Goal: Answer question/provide support: Share knowledge or assist other users

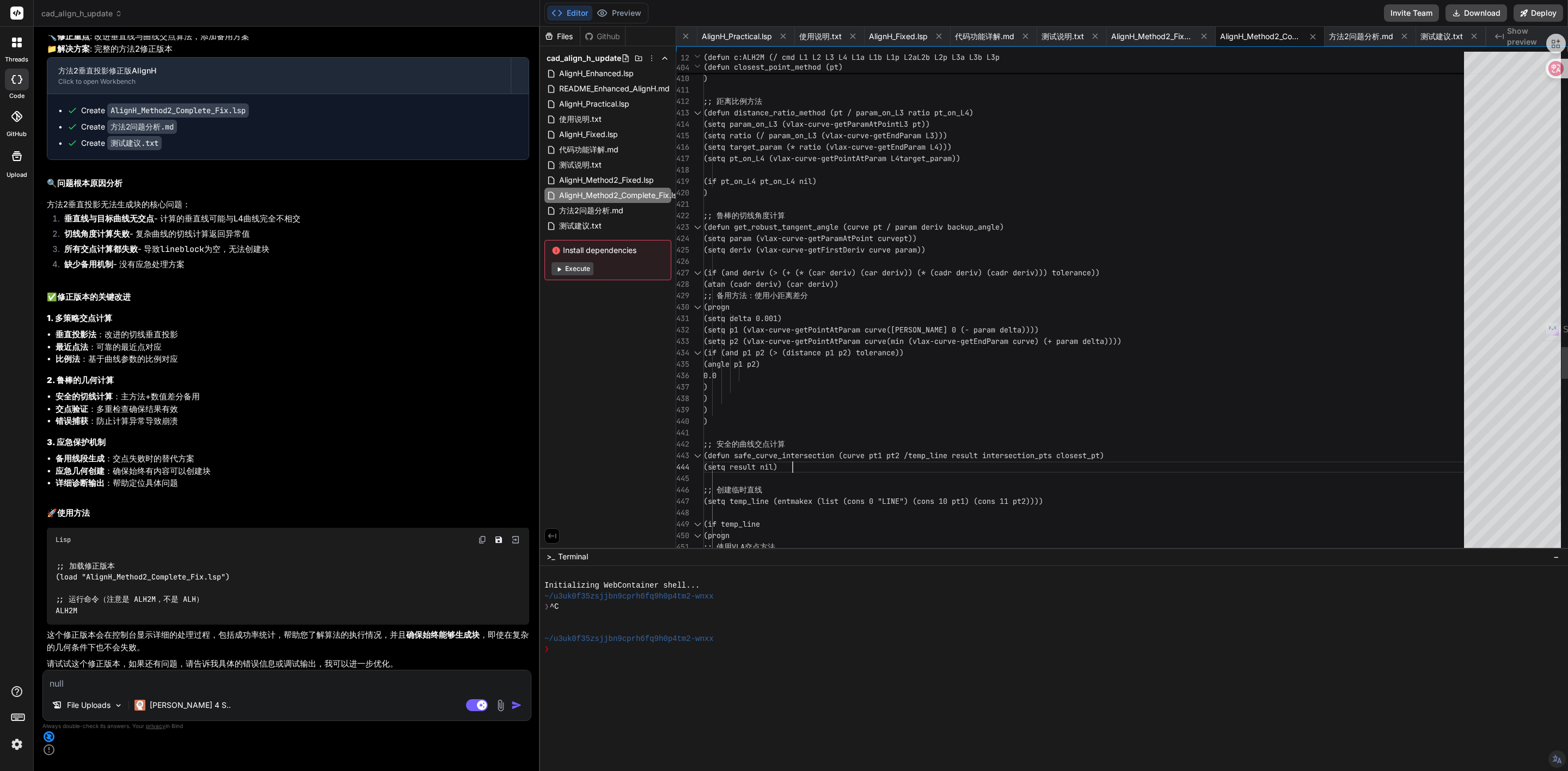
type textarea ";;;===========================================================================;…"
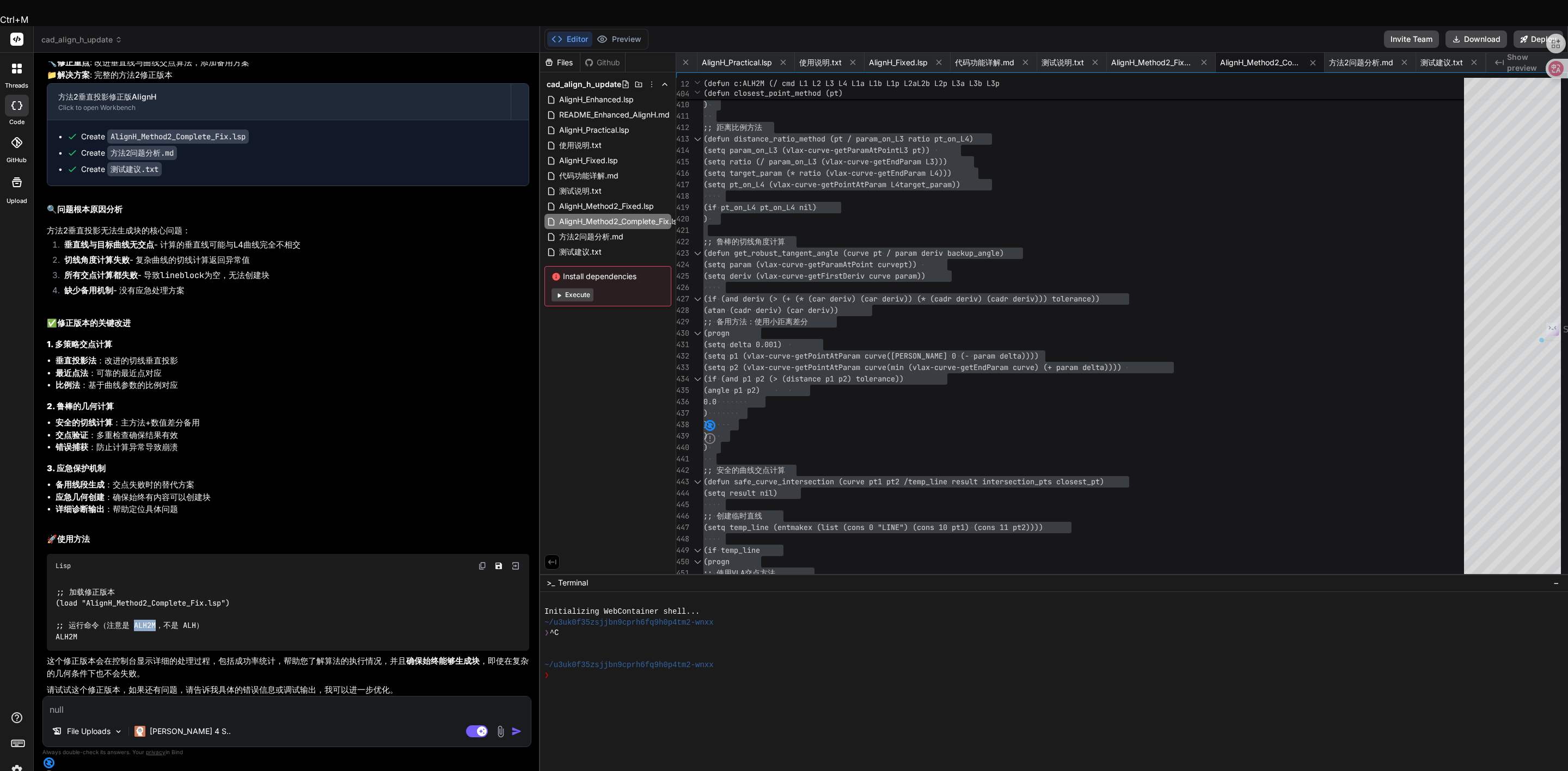
drag, startPoint x: 132, startPoint y: 612, endPoint x: 154, endPoint y: 612, distance: 22.0
click at [154, 612] on code ";; 加载修正版本 (load "AlignH_Method2_Complete_Fix.lsp") ;; 运行命令（注意是 ALH2M，不是 ALH） AL…" at bounding box center [142, 614] width 174 height 55
copy code "ALH2M"
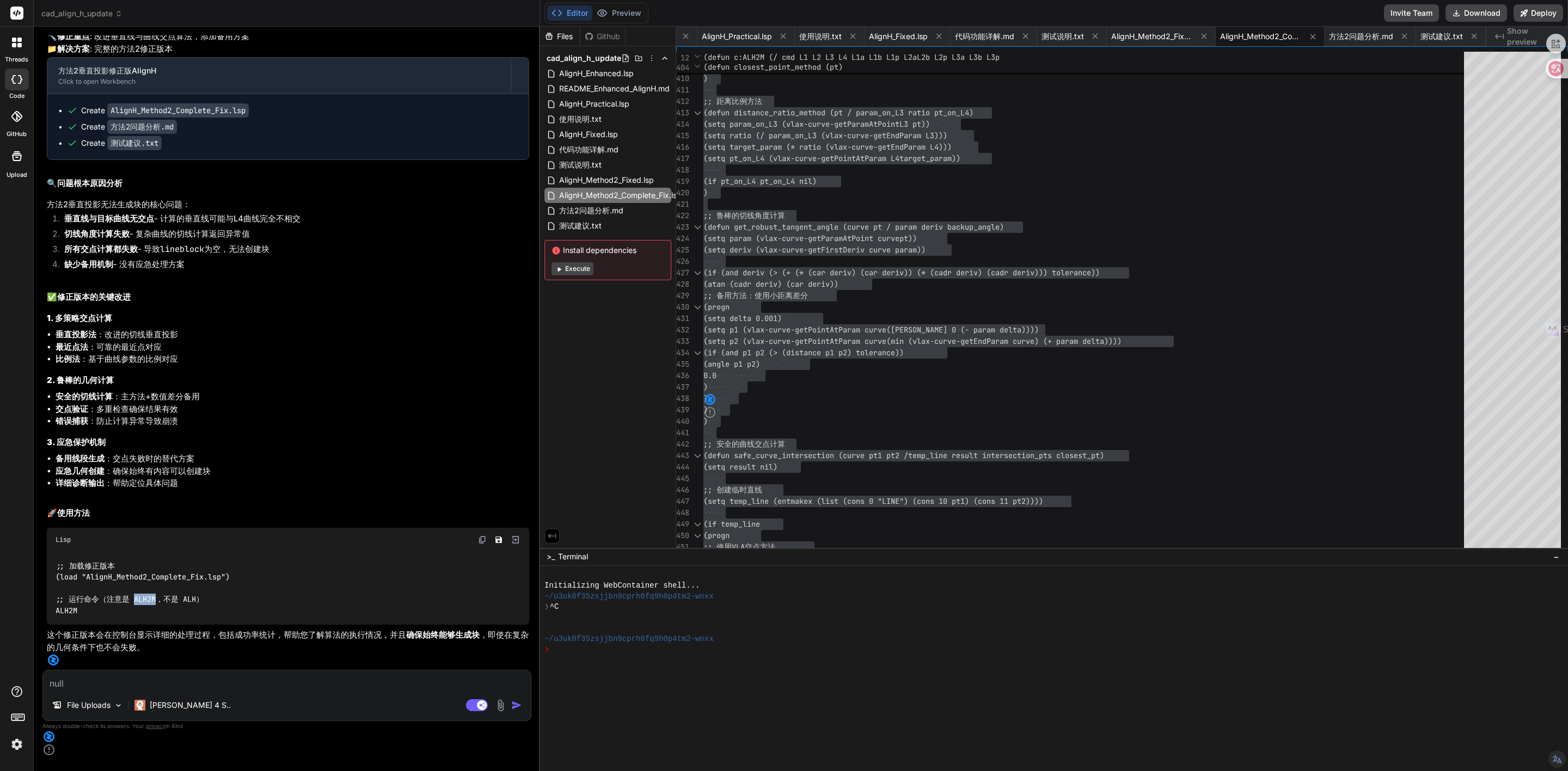
click at [420, 690] on textarea at bounding box center [286, 680] width 488 height 19
click at [503, 712] on img at bounding box center [500, 705] width 13 height 13
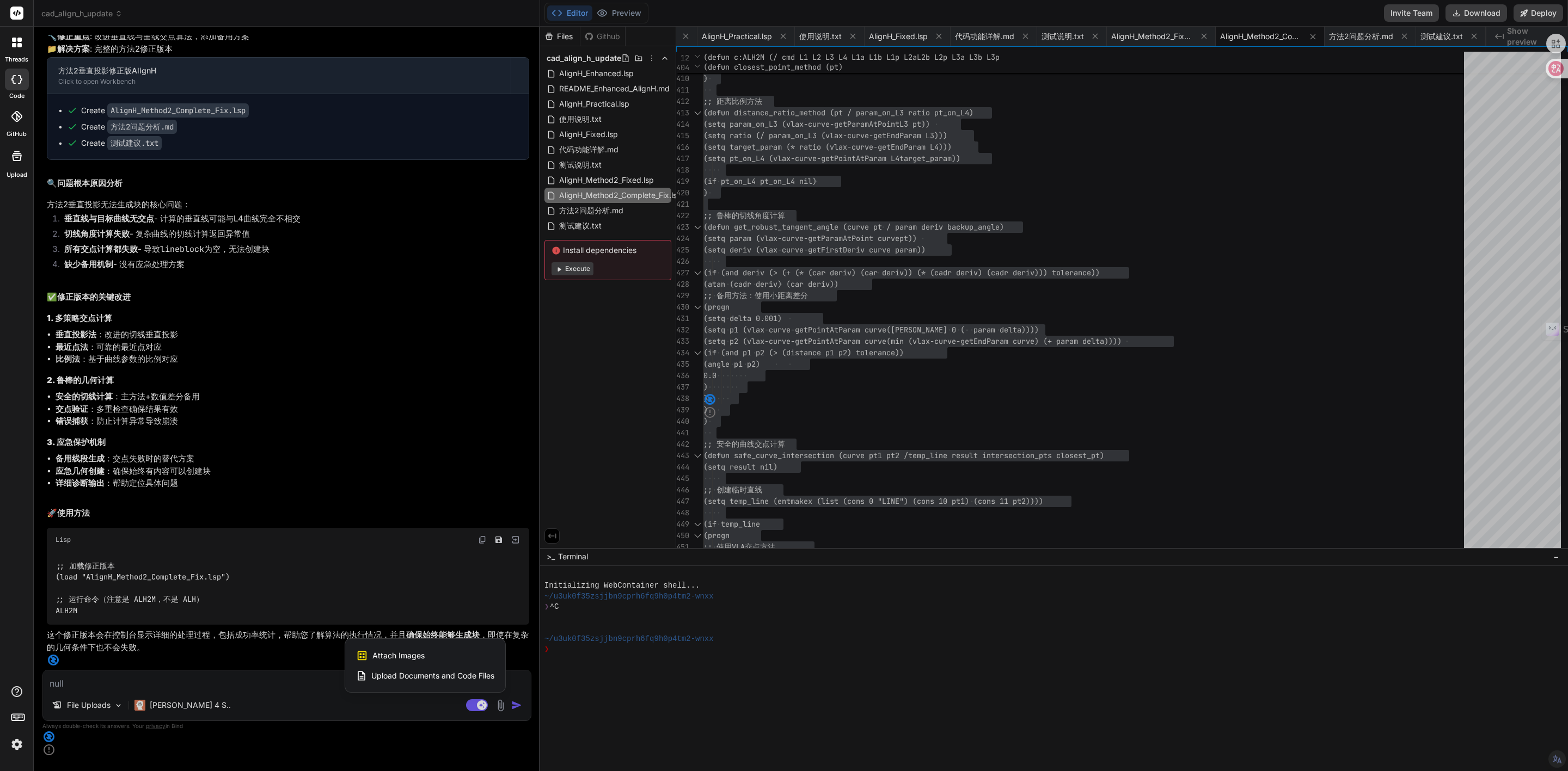
click at [383, 661] on span "Attach Images" at bounding box center [399, 655] width 52 height 11
type textarea "x"
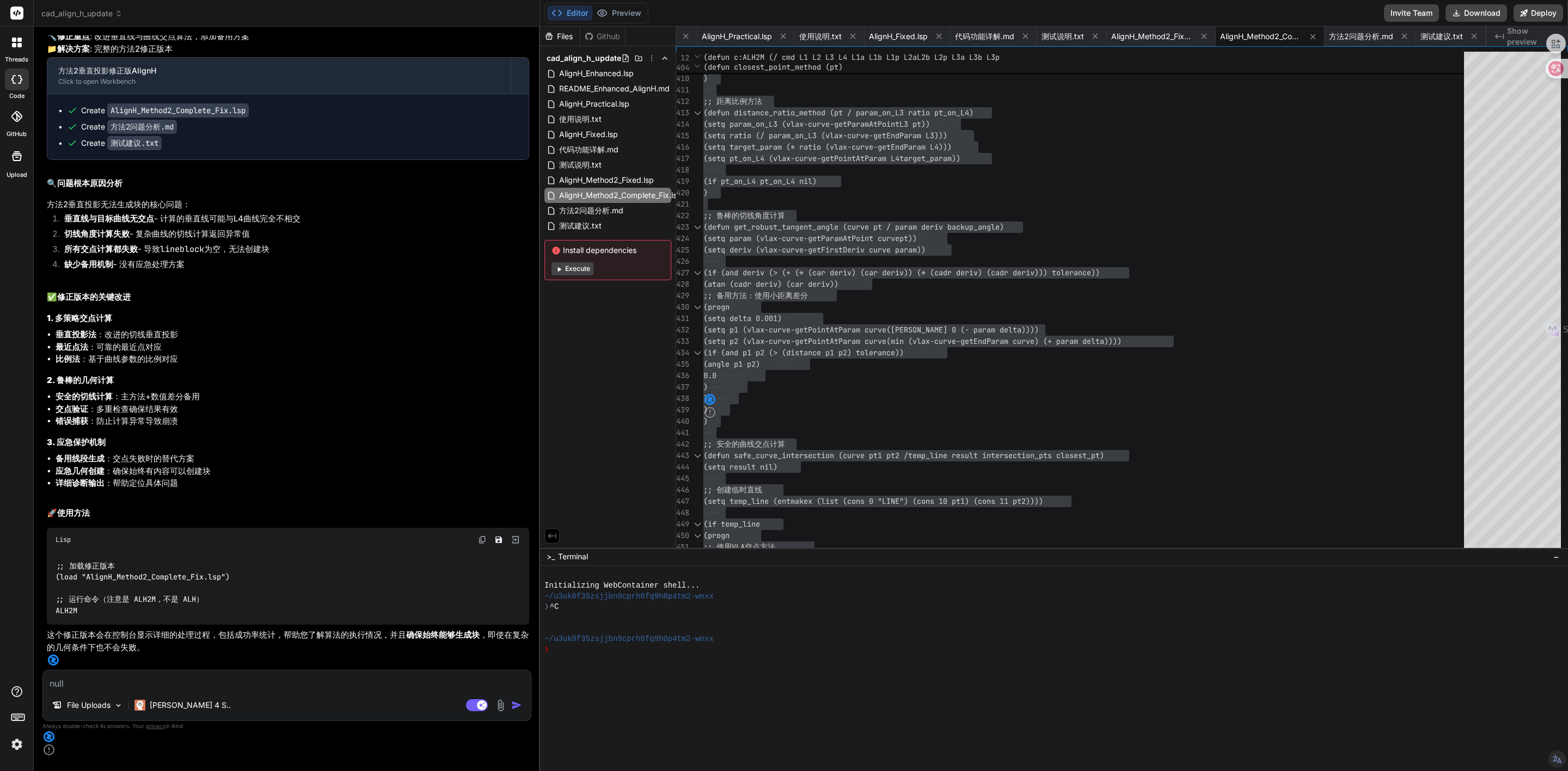
type input "C:\fakepath\Screenshot [DATE] 165850.png"
click at [103, 645] on textarea at bounding box center [286, 634] width 488 height 19
type textarea "x"
type textarea "w"
type textarea "x"
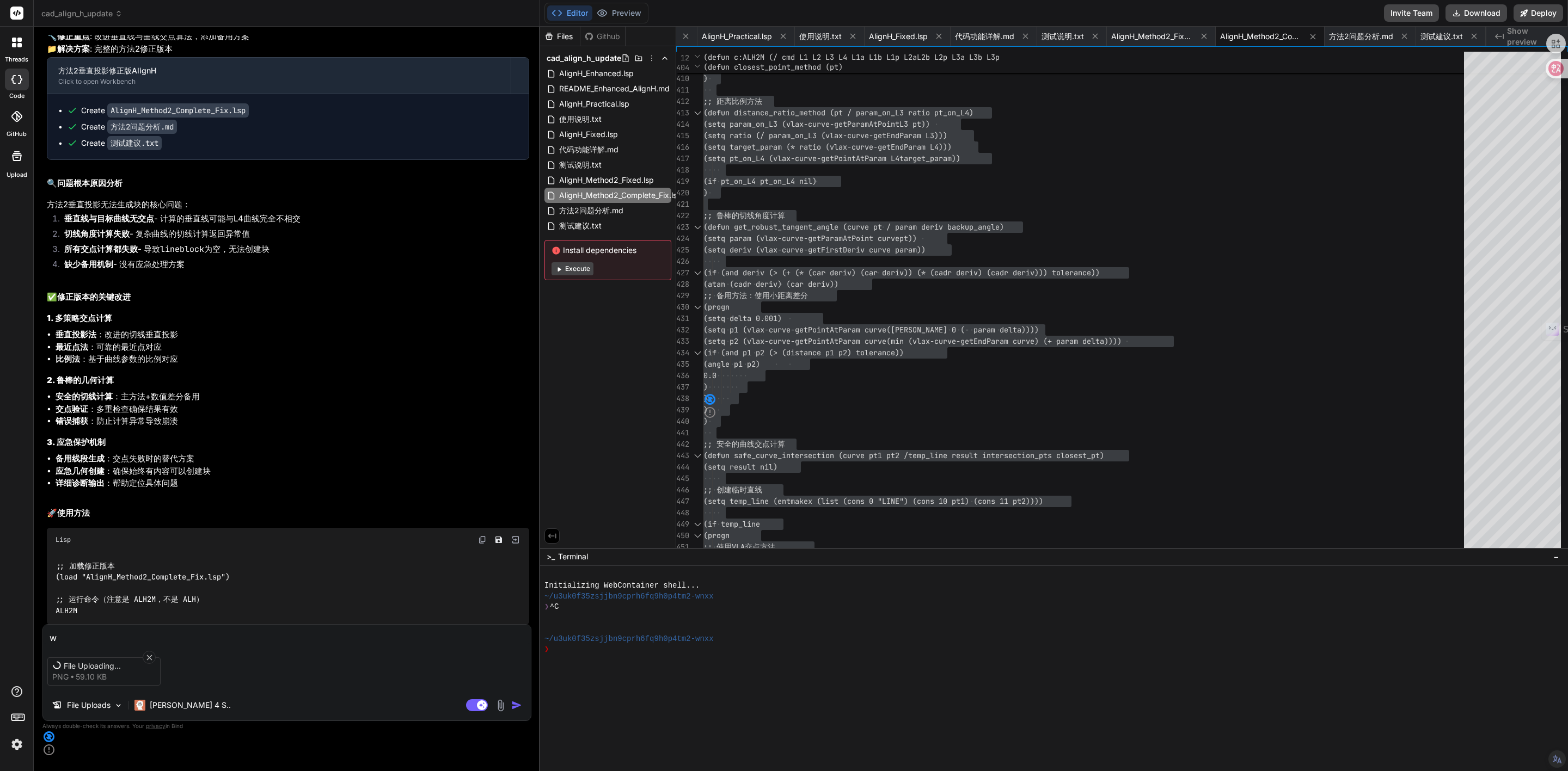
type textarea "wu"
type textarea "x"
type textarea "wu'f"
type textarea "x"
type textarea "wu'fa"
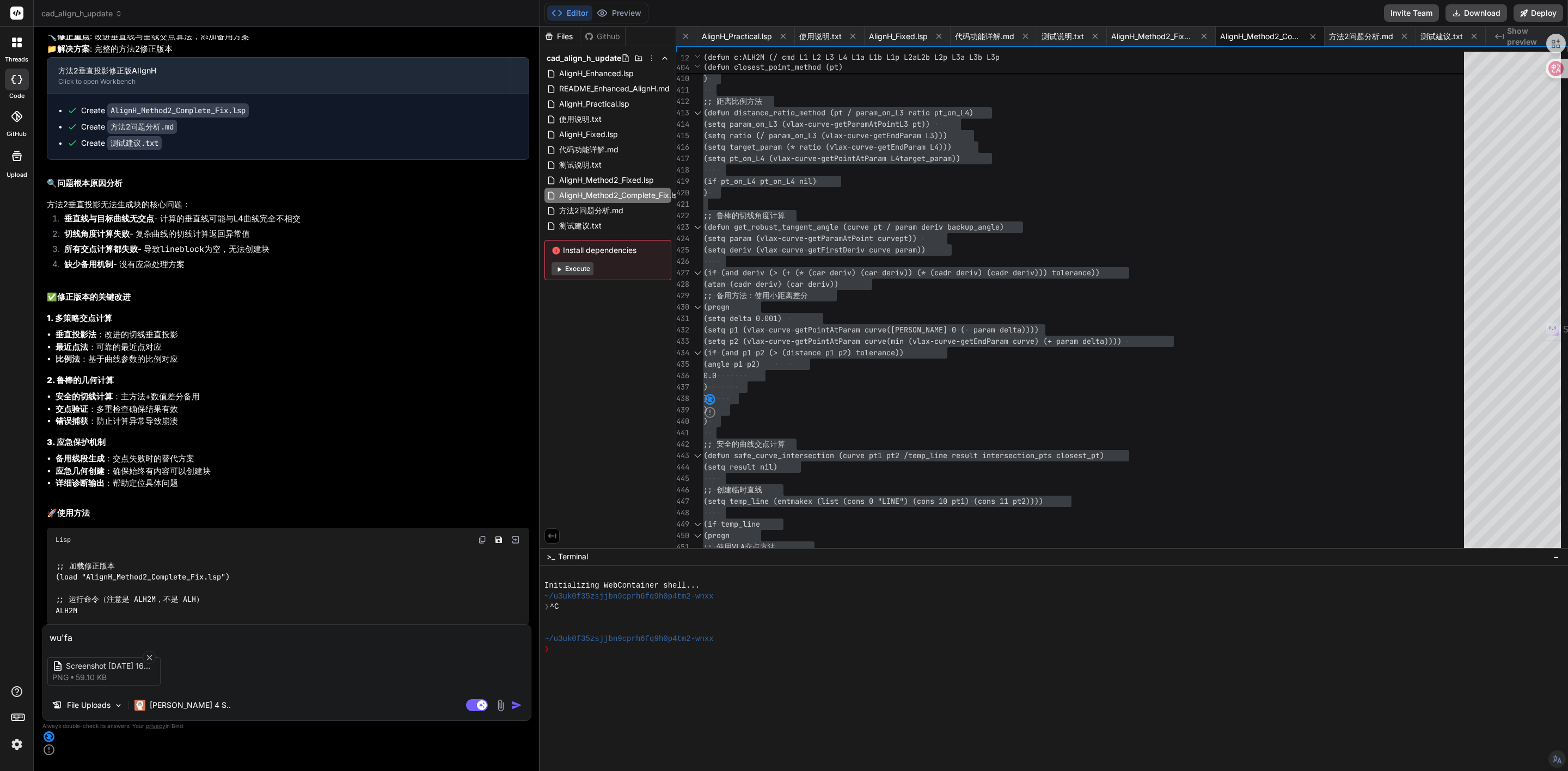
type textarea "x"
type textarea "无法"
type textarea "x"
type textarea "无法d"
type textarea "x"
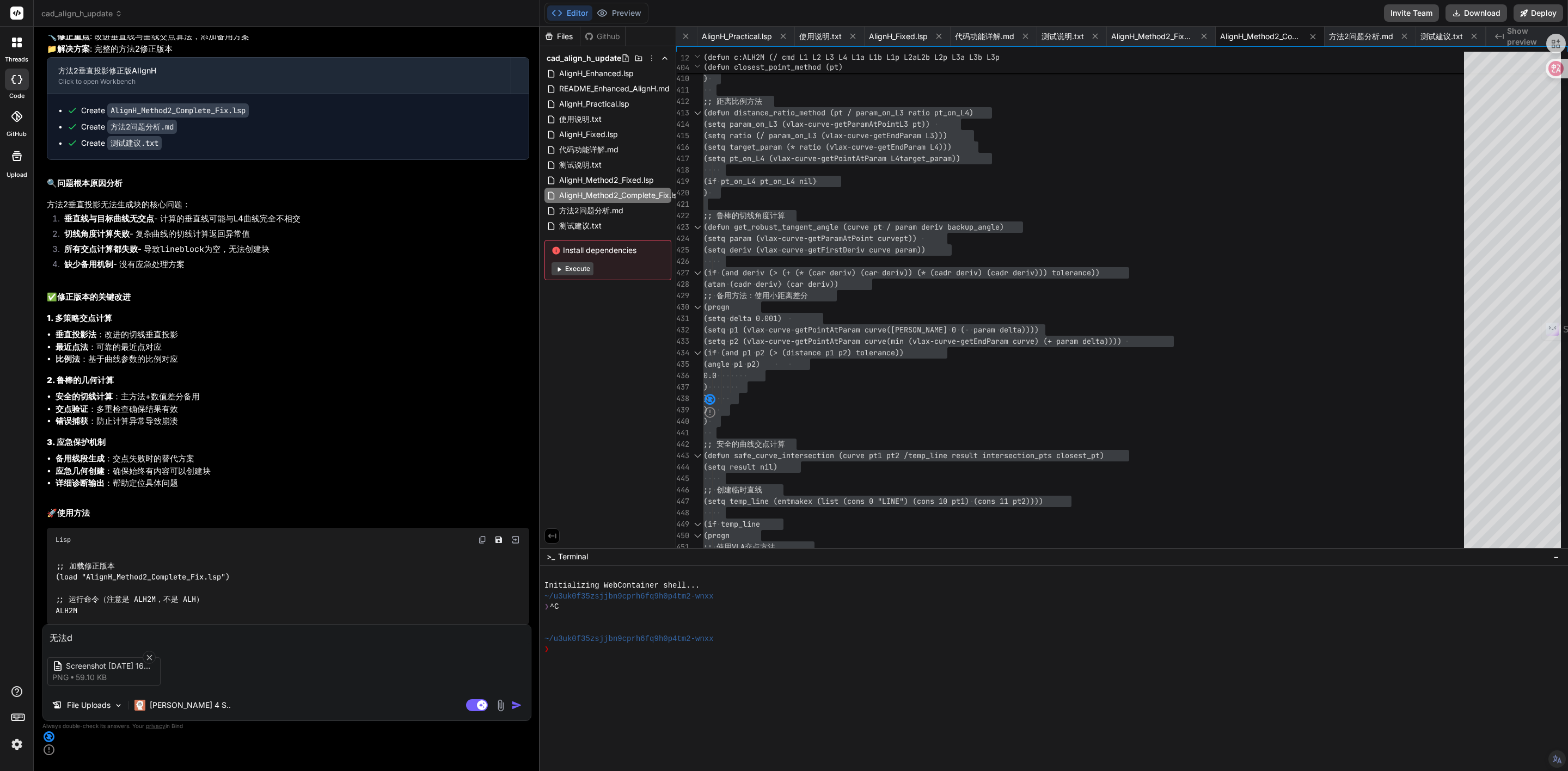
type textarea "无法du"
type textarea "x"
type textarea "无法dui"
type textarea "x"
type textarea "无法对"
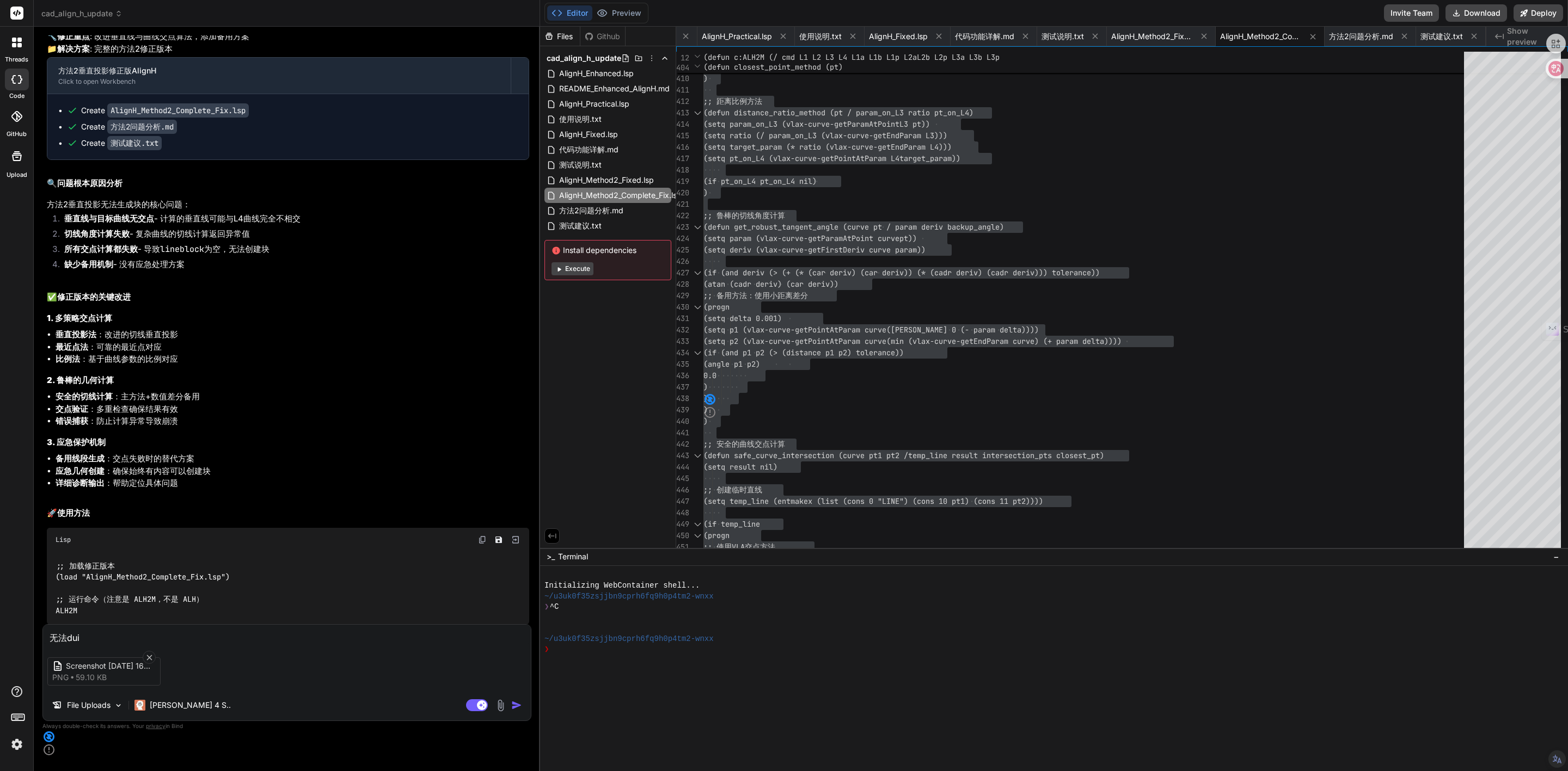
type textarea "x"
type textarea "无法对d"
type textarea "x"
type textarea "无法对da"
type textarea "x"
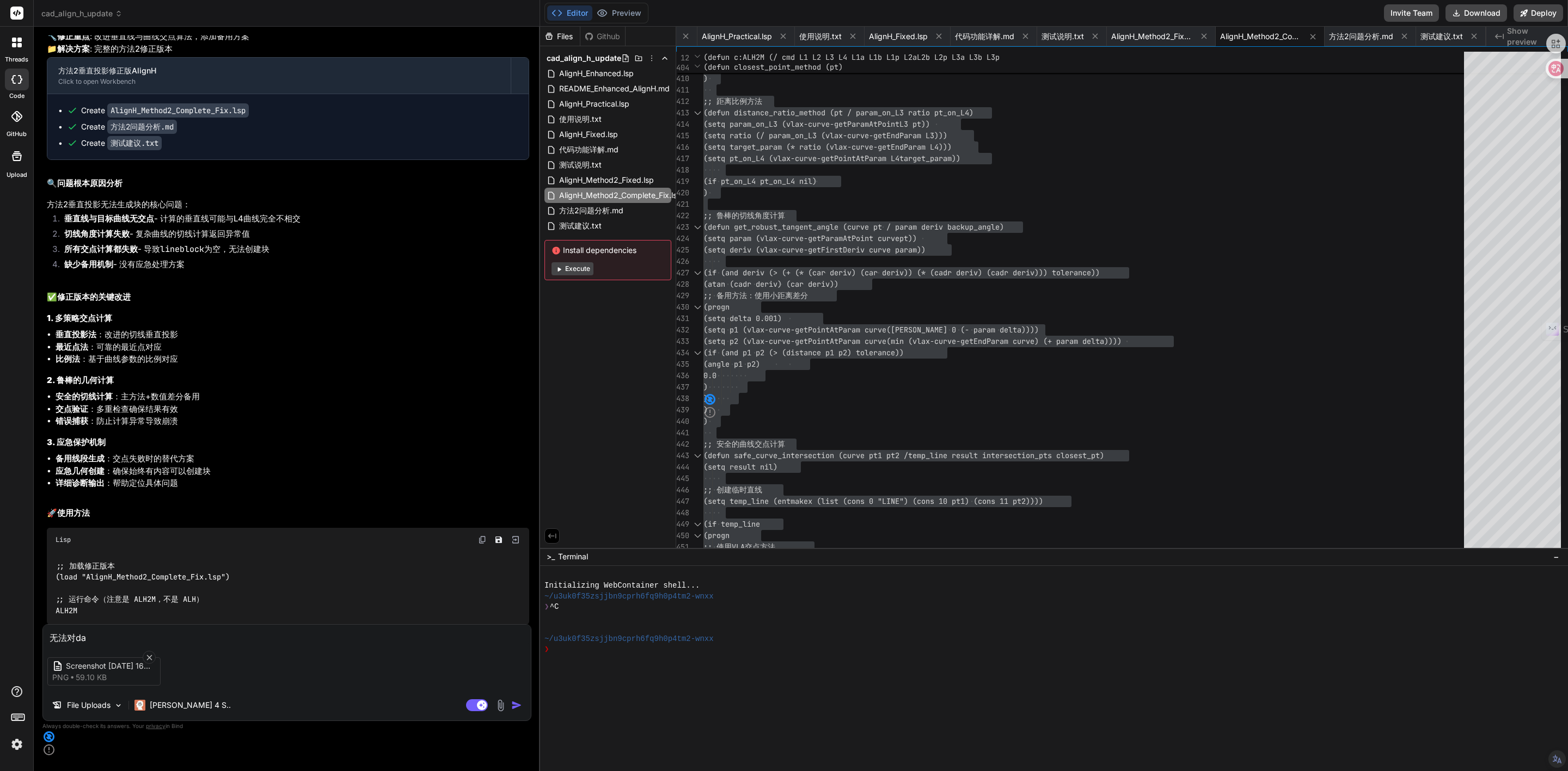
type textarea "无法对dao"
type textarea "x"
type textarea "无法对到"
type textarea "x"
type textarea "无法对到，"
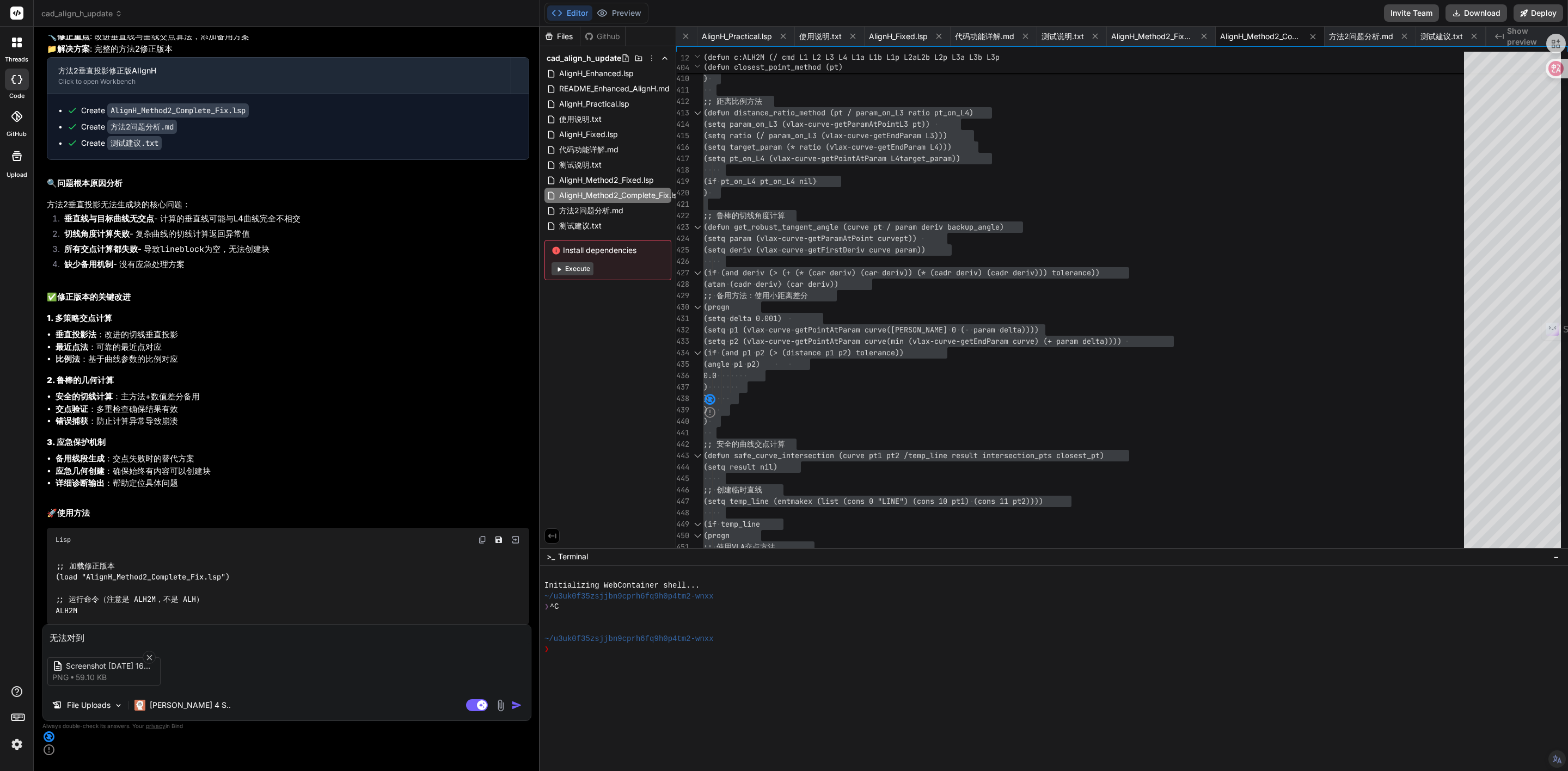
type textarea "x"
type textarea "无法对到，z"
type textarea "x"
type textarea "无法对到，zh"
type textarea "x"
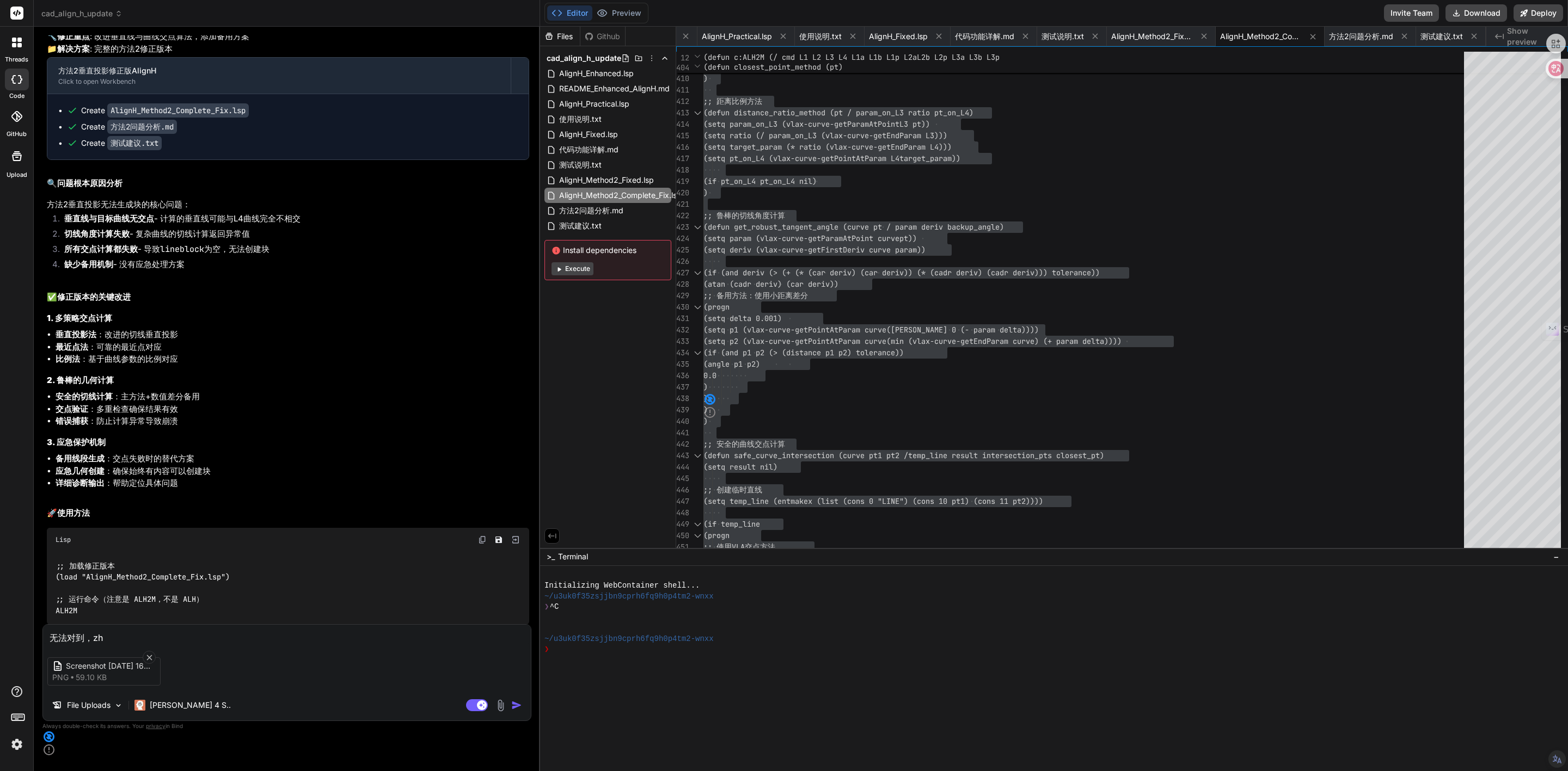
type textarea "无法对到，zhe"
type textarea "x"
type textarea "无法对到，[PERSON_NAME]"
type textarea "x"
type textarea "无法对到，[PERSON_NAME]'sh"
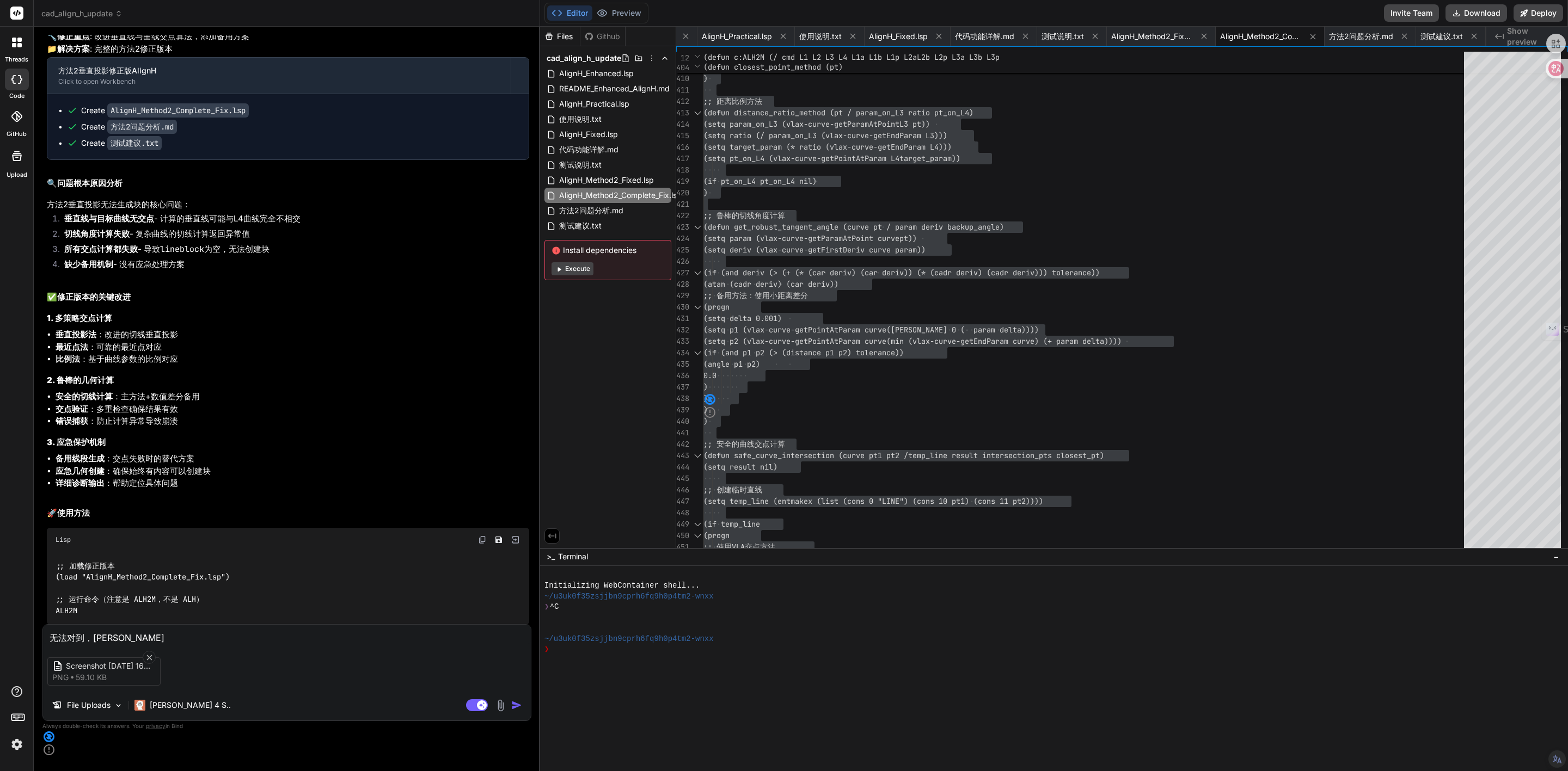
type textarea "x"
type textarea "无法对到，zhe'shi"
type textarea "x"
type textarea "无法对到，这是"
type textarea "x"
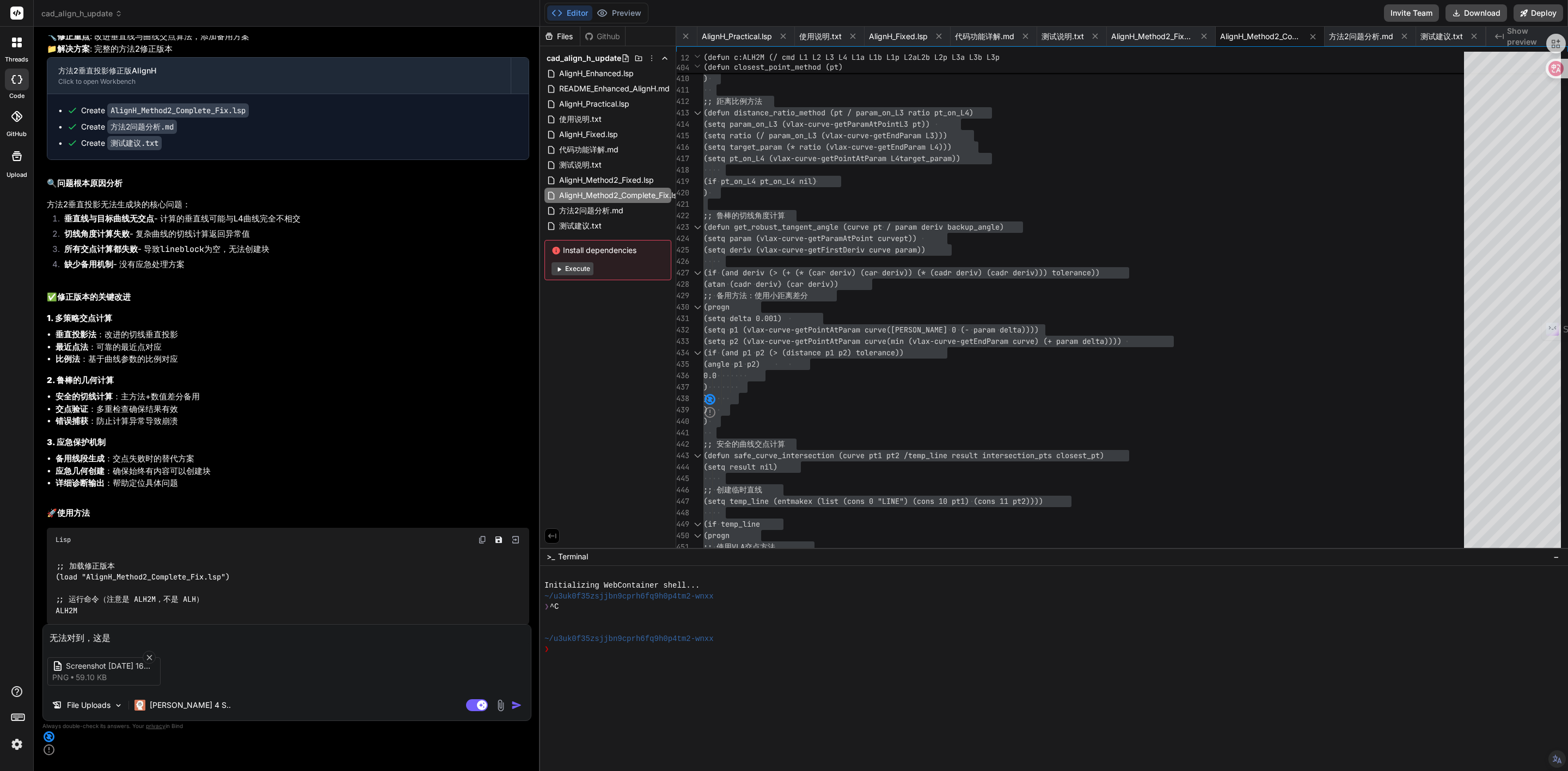
type textarea "无法对到，这是s"
type textarea "x"
type textarea "无法对到，这是sh"
type textarea "x"
type textarea "无法对到，这是she"
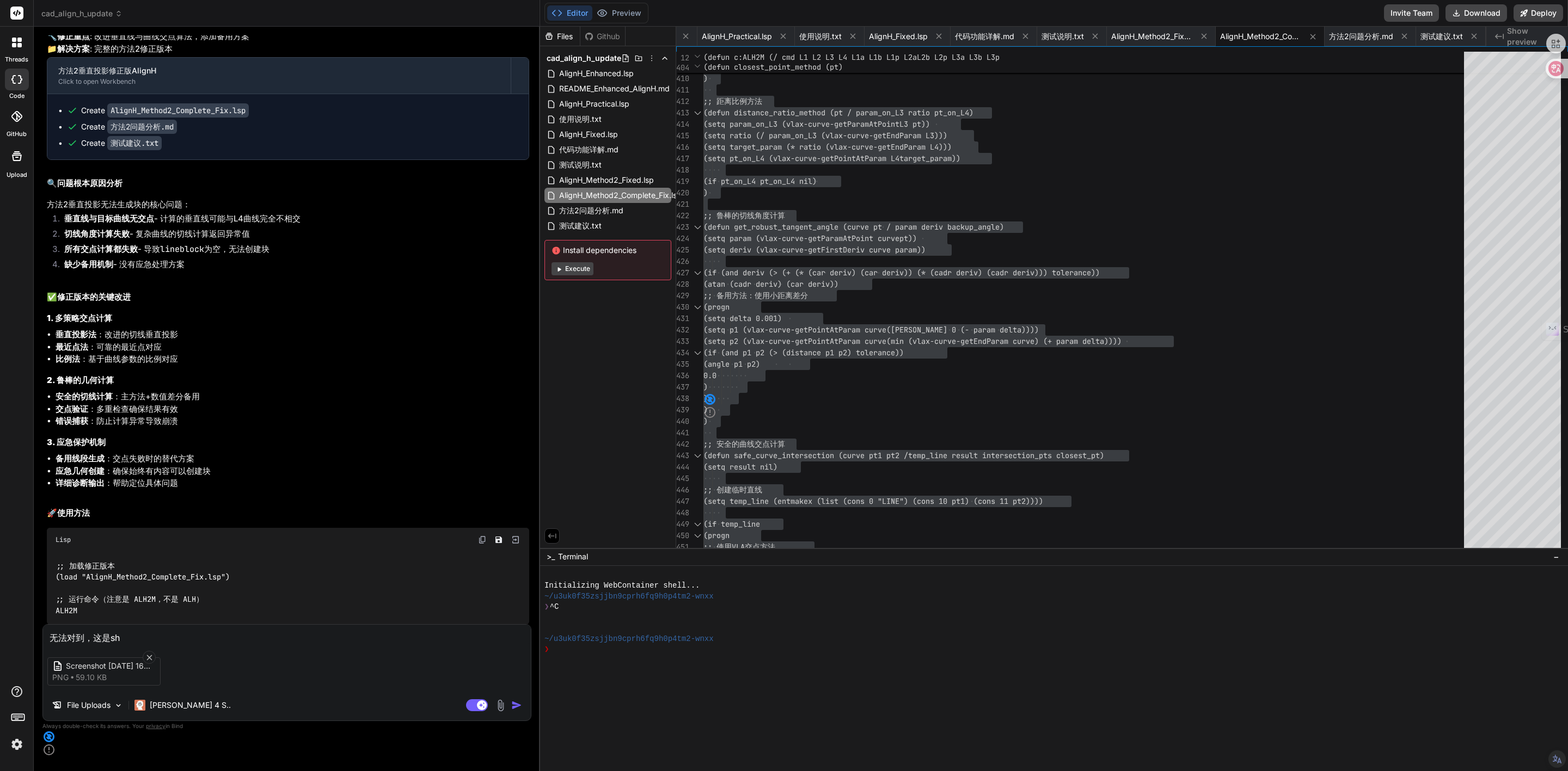
type textarea "x"
type textarea "无法对到，这是[PERSON_NAME]"
type textarea "x"
type textarea "无法对到，这是[PERSON_NAME]'m"
type textarea "x"
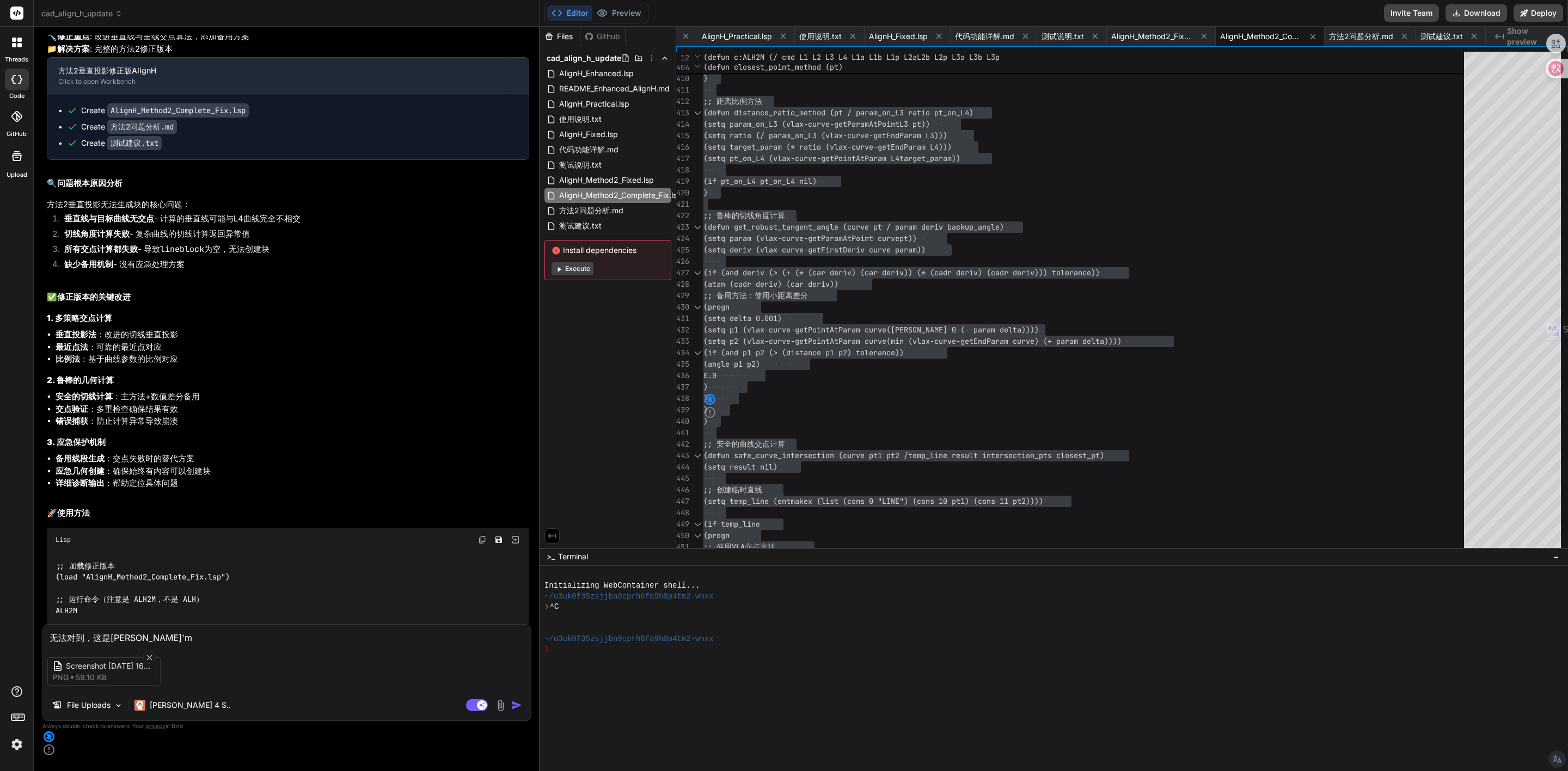
type textarea "无法对到，这是什么"
type textarea "x"
type textarea "无法对到，这是什么w"
type textarea "x"
type textarea "无法对到，这是什么we"
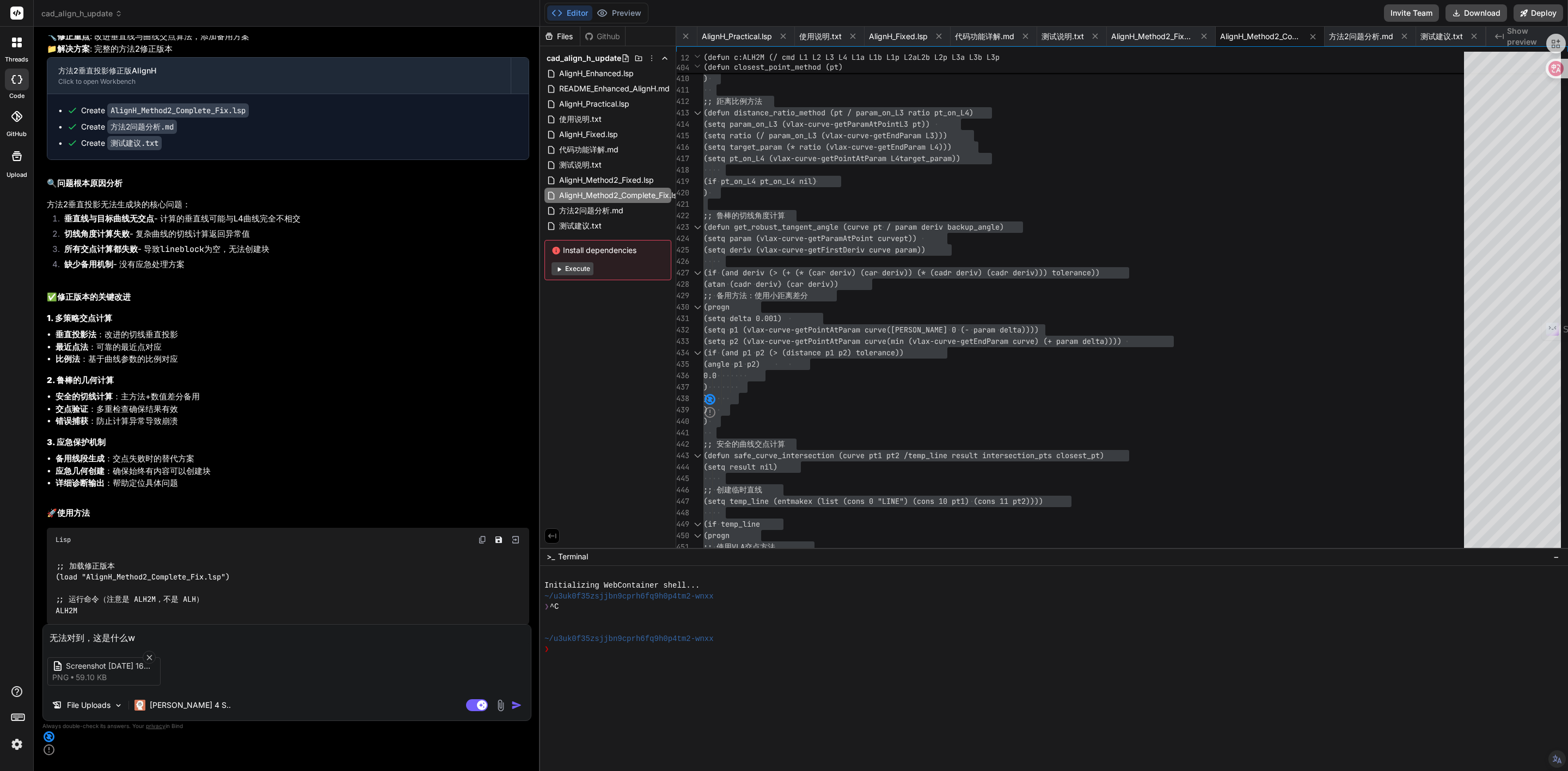
type textarea "x"
type textarea "无法对到，这是什么wen"
type textarea "x"
type textarea "无法对到，这是什么wen't"
type textarea "x"
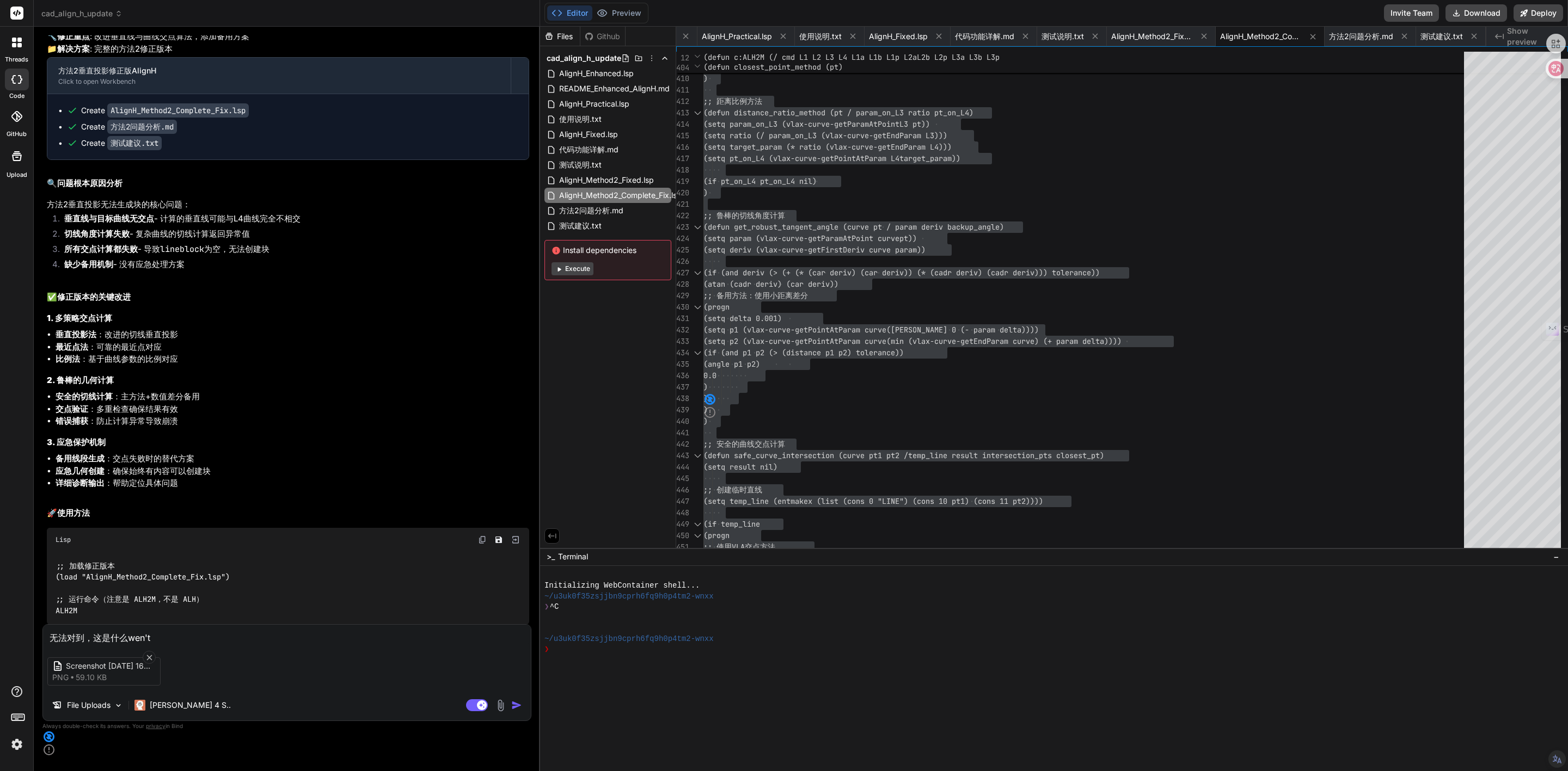
type textarea "无法对到，这是什么wen'ti"
type textarea "x"
type textarea "无法对到，这是什么问题"
type textarea "x"
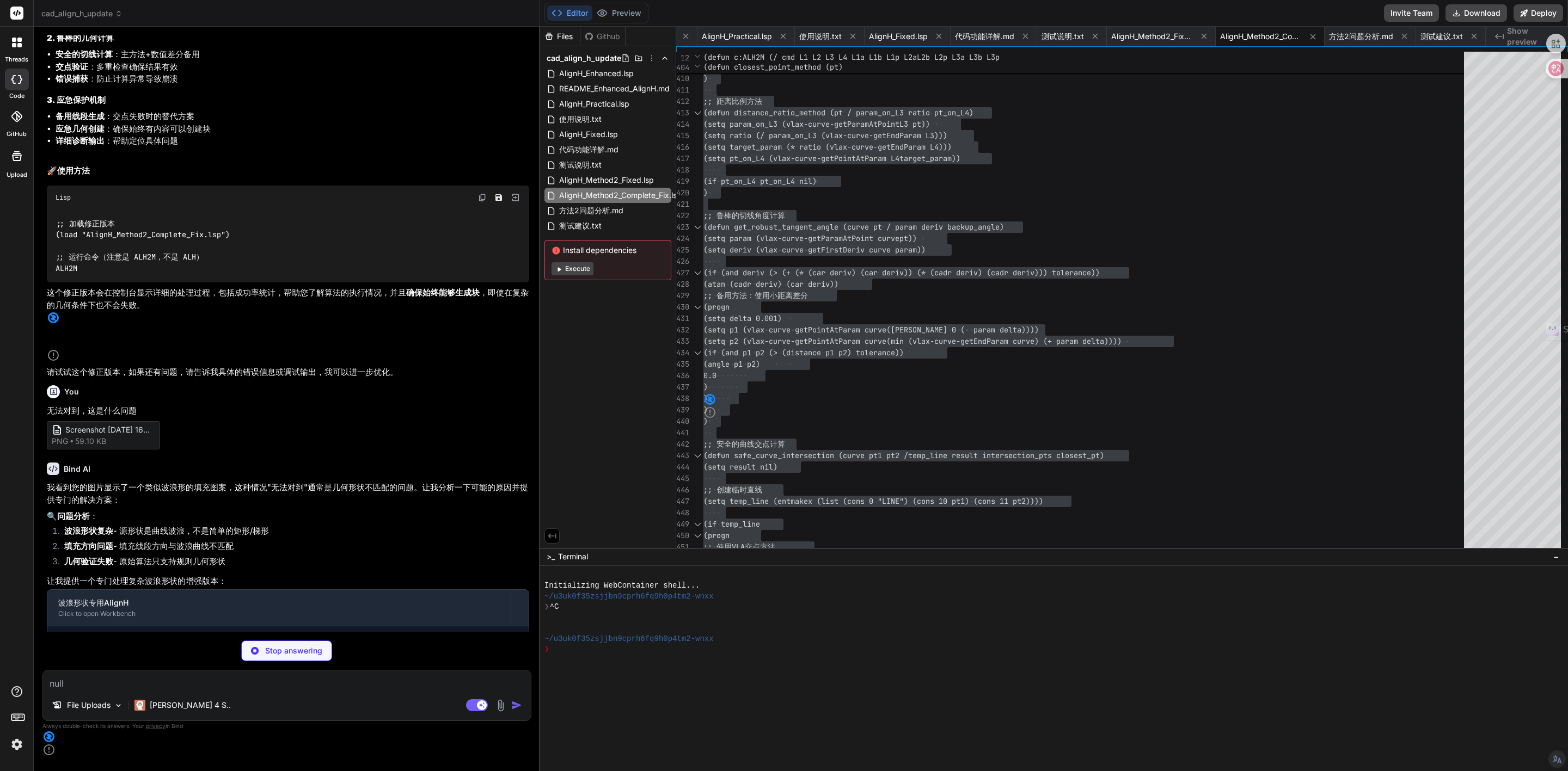
scroll to position [14436, 0]
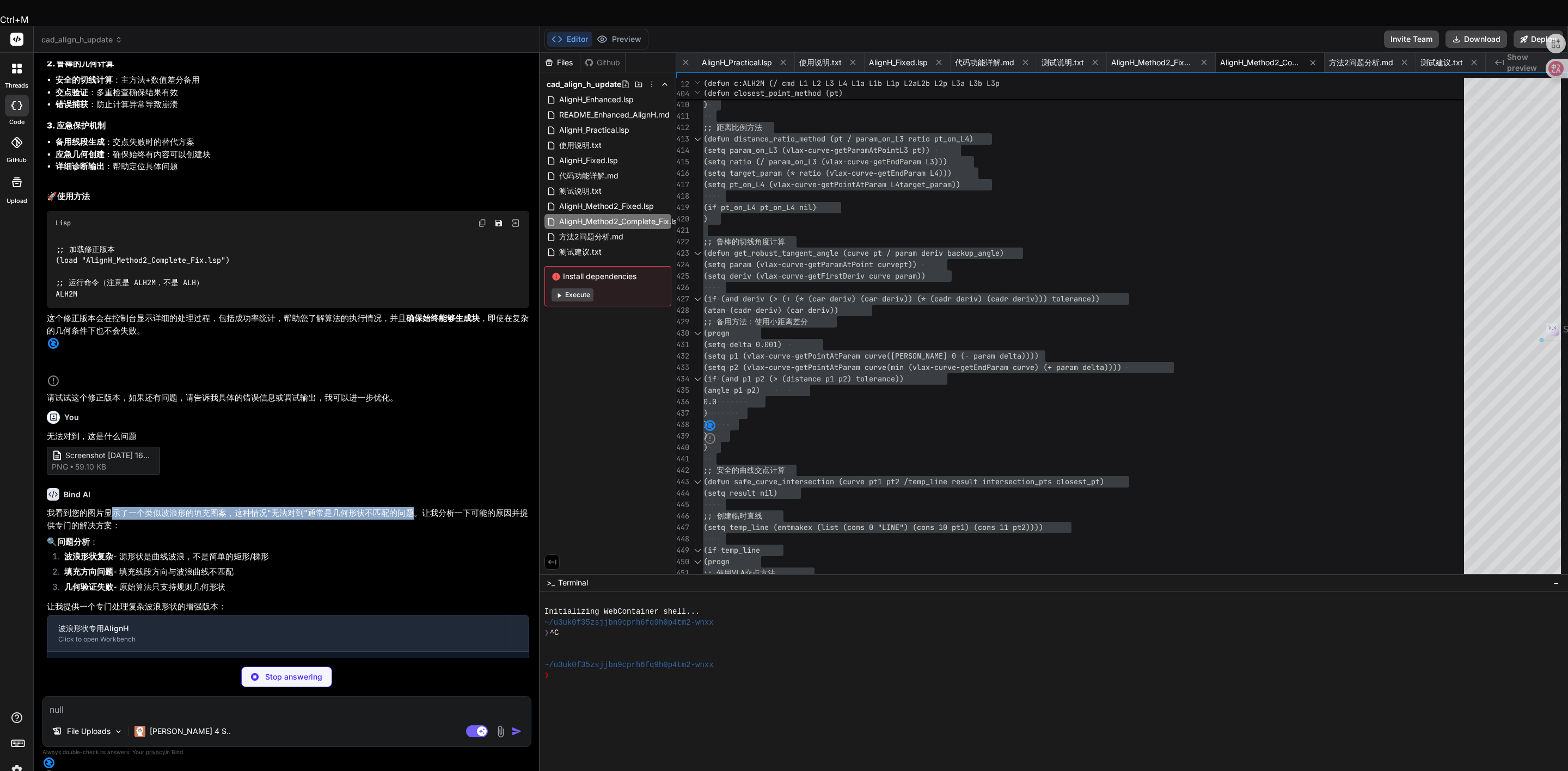
drag, startPoint x: 113, startPoint y: 478, endPoint x: 410, endPoint y: 482, distance: 297.0
click at [410, 507] on p "我看到您的图片显示了一个类似波浪形的填充图案，这种情况"无法对到"通常是几何形状不匹配的问题。让我分析一下可能的原因并提供专门的解决方案：" at bounding box center [288, 519] width 482 height 24
drag, startPoint x: 450, startPoint y: 480, endPoint x: 491, endPoint y: 478, distance: 41.0
click at [491, 507] on p "我看到您的图片显示了一个类似波浪形的填充图案，这种情况"无法对到"通常是几何形状不匹配的问题。让我分析一下可能的原因并提供专门的解决方案：" at bounding box center [288, 519] width 482 height 24
click at [96, 507] on p "我看到您的图片显示了一个类似波浪形的填充图案，这种情况"无法对到"通常是几何形状不匹配的问题。让我分析一下可能的原因并提供专门的解决方案：" at bounding box center [288, 519] width 482 height 24
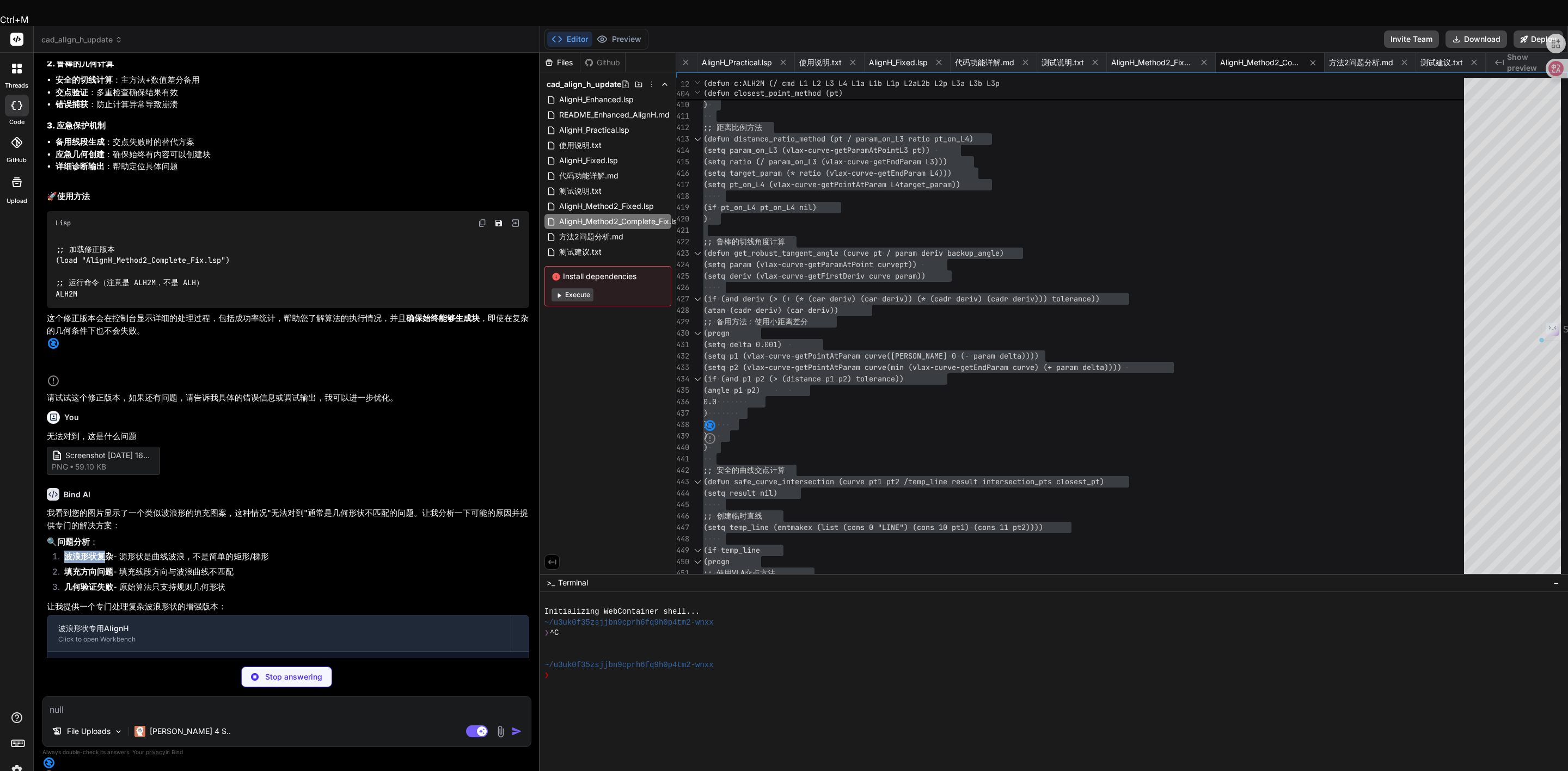
drag, startPoint x: 66, startPoint y: 523, endPoint x: 104, endPoint y: 520, distance: 38.1
click at [104, 552] on strong "波浪形状复杂" at bounding box center [89, 557] width 49 height 10
drag, startPoint x: 121, startPoint y: 520, endPoint x: 177, endPoint y: 520, distance: 56.0
click at [177, 551] on li "波浪形状复杂 - 源形状是曲线波浪，不是简单的矩形/梯形" at bounding box center [292, 558] width 474 height 15
click at [219, 551] on li "波浪形状复杂 - 源形状是曲线波浪，不是简单的矩形/梯形" at bounding box center [292, 558] width 474 height 15
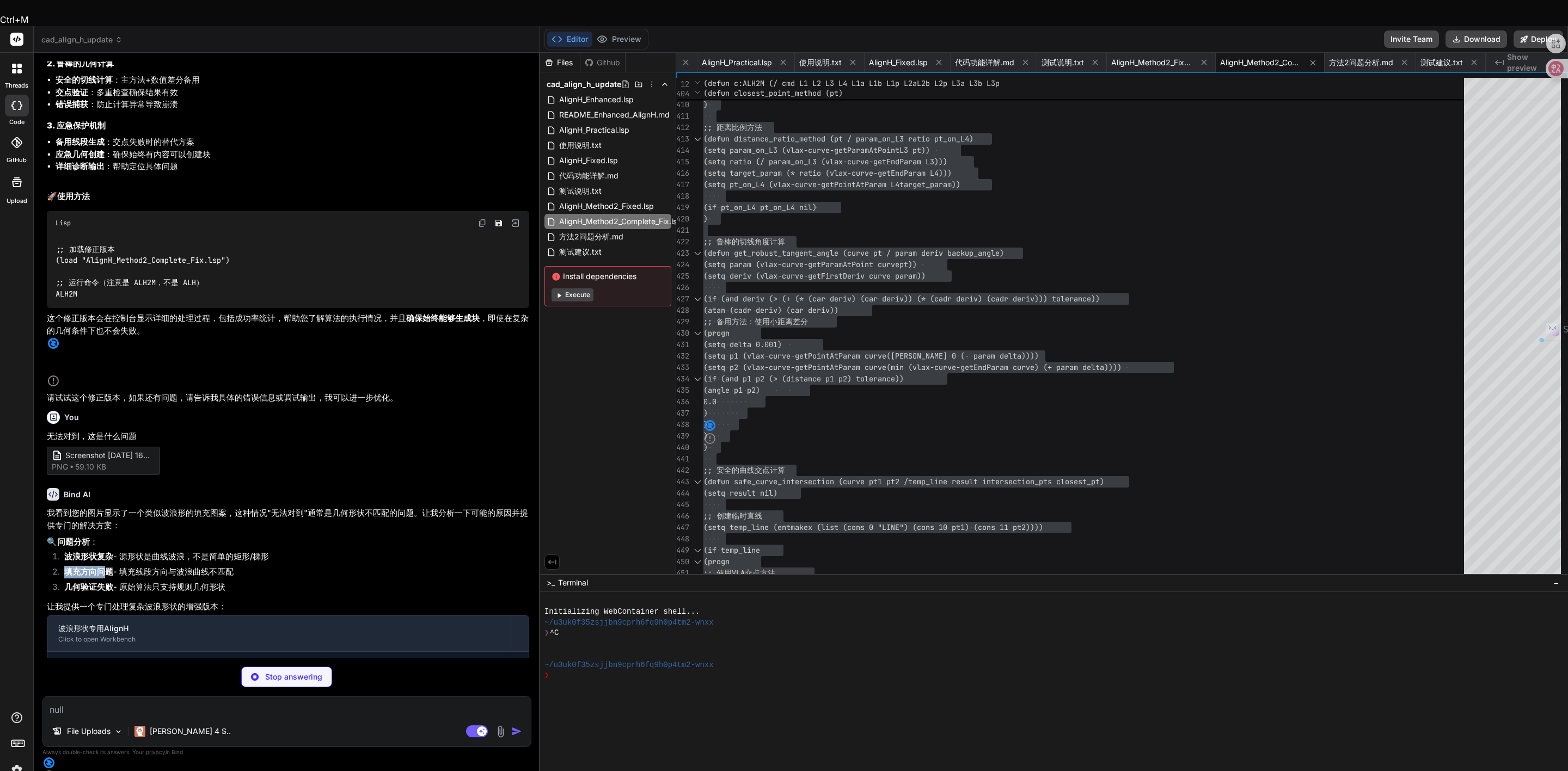
drag, startPoint x: 66, startPoint y: 532, endPoint x: 105, endPoint y: 532, distance: 39.0
click at [105, 567] on strong "填充方向问题" at bounding box center [89, 572] width 49 height 10
drag, startPoint x: 121, startPoint y: 534, endPoint x: 206, endPoint y: 536, distance: 85.0
click at [206, 566] on li "填充方向问题 - 填充线段方向与波浪曲线不匹配" at bounding box center [292, 573] width 474 height 15
click at [211, 566] on li "填充方向问题 - 填充线段方向与波浪曲线不匹配" at bounding box center [292, 573] width 474 height 15
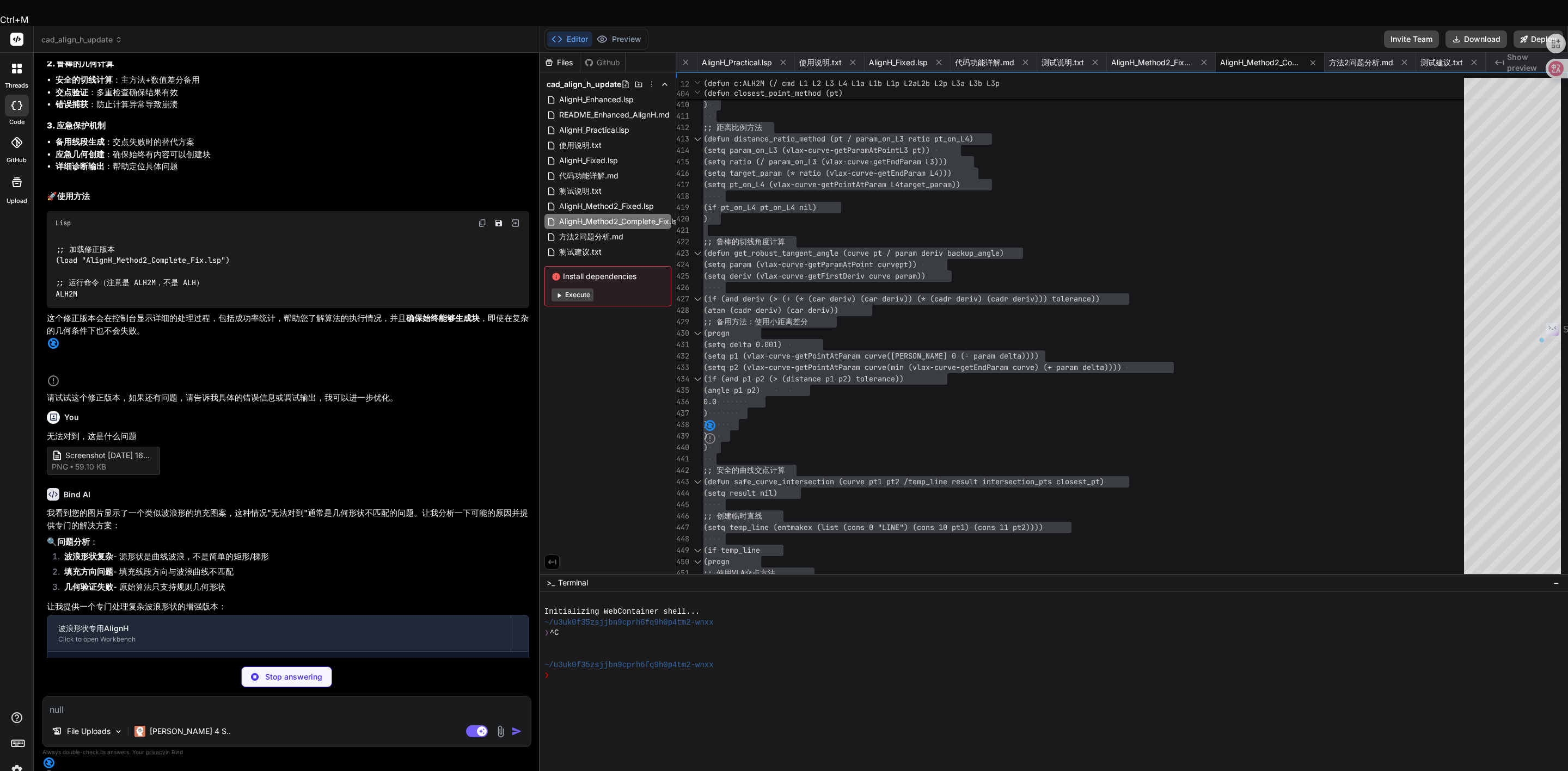
drag, startPoint x: 64, startPoint y: 548, endPoint x: 230, endPoint y: 554, distance: 166.1
click at [230, 581] on li "几何验证失败 - 原始算法只支持规则几何形状" at bounding box center [292, 589] width 474 height 15
click at [204, 581] on li "几何验证失败 - 原始算法只支持规则几何形状" at bounding box center [292, 589] width 474 height 15
drag, startPoint x: 229, startPoint y: 547, endPoint x: 49, endPoint y: 475, distance: 193.9
click at [49, 507] on div "我看到您的图片显示了一个类似波浪形的填充图案，这种情况"无法对到"通常是几何形状不匹配的问题。让我分析一下可能的原因并提供专门的解决方案： 🔍 问题分析 ： …" at bounding box center [288, 596] width 482 height 178
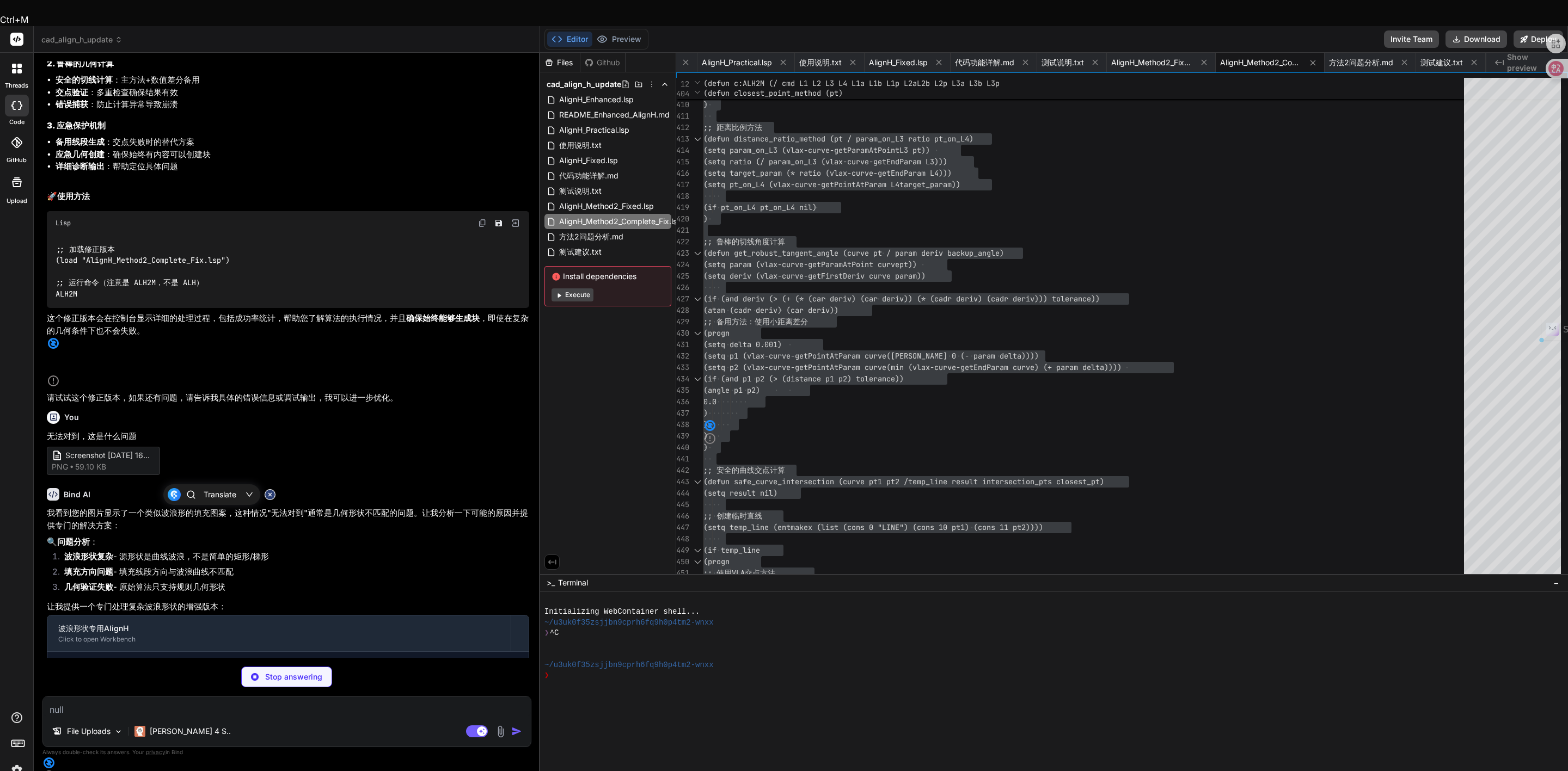
click at [86, 507] on p "我看到您的图片显示了一个类似波浪形的填充图案，这种情况"无法对到"通常是几何形状不匹配的问题。让我分析一下可能的原因并提供专门的解决方案：" at bounding box center [288, 519] width 482 height 24
click at [119, 566] on li "填充方向问题 - 填充线段方向与波浪曲线不匹配" at bounding box center [292, 573] width 474 height 15
drag, startPoint x: 48, startPoint y: 568, endPoint x: 226, endPoint y: 570, distance: 178.0
click at [226, 601] on p "让我提供一个专门处理复杂波浪形状的增强版本：" at bounding box center [288, 607] width 482 height 13
click at [203, 601] on p "让我提供一个专门处理复杂波浪形状的增强版本：" at bounding box center [288, 607] width 482 height 13
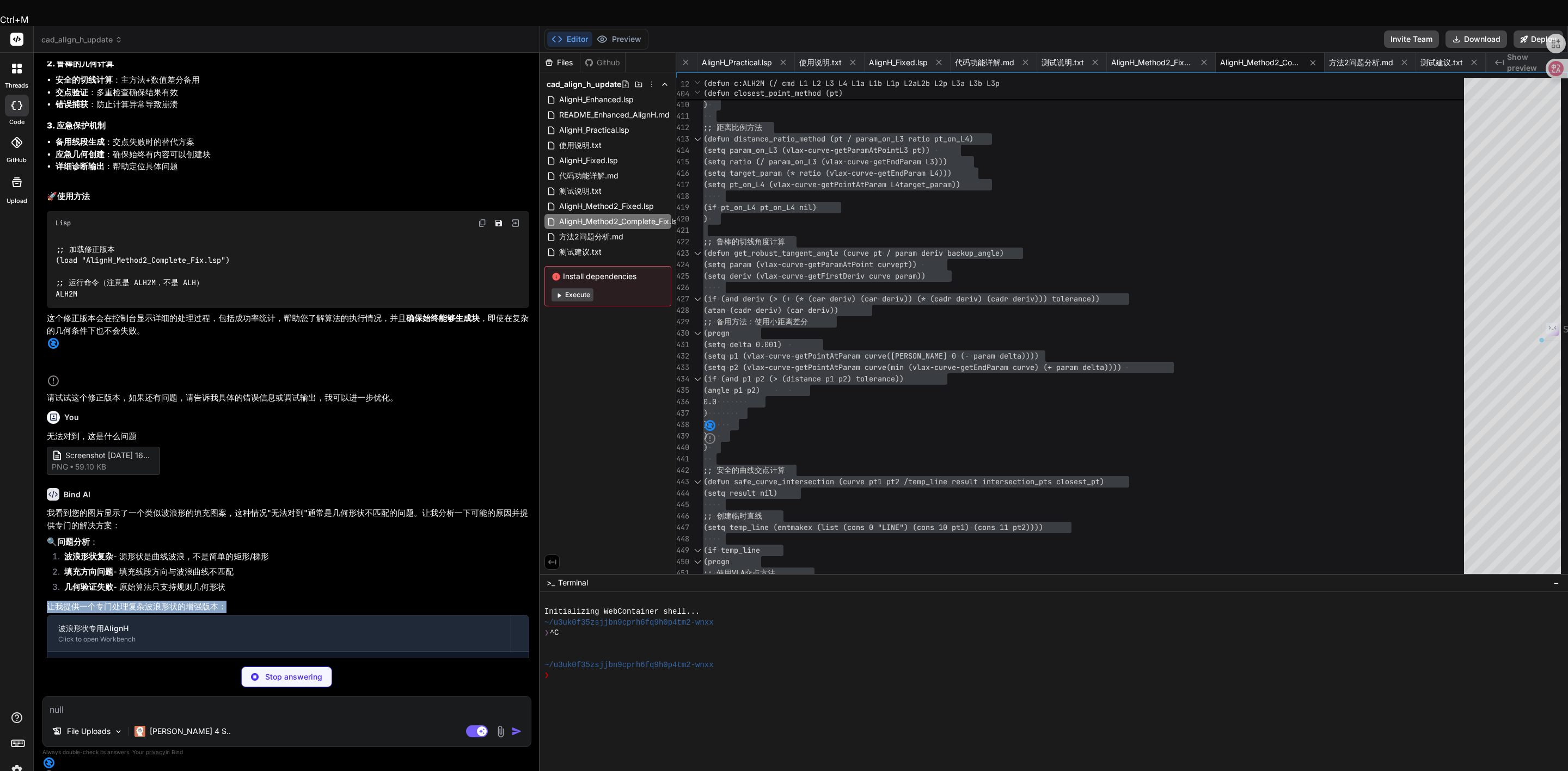
drag, startPoint x: 231, startPoint y: 550, endPoint x: 67, endPoint y: 517, distance: 167.3
click at [67, 551] on ol "波浪形状复杂 - 源形状是曲线波浪，不是简单的矩形/梯形 填充方向问题 - 填充线段方向与波浪曲线不匹配 几何验证失败 - 原始算法只支持规则几何形状" at bounding box center [288, 573] width 482 height 46
click at [68, 537] on strong "问题分析" at bounding box center [73, 542] width 33 height 10
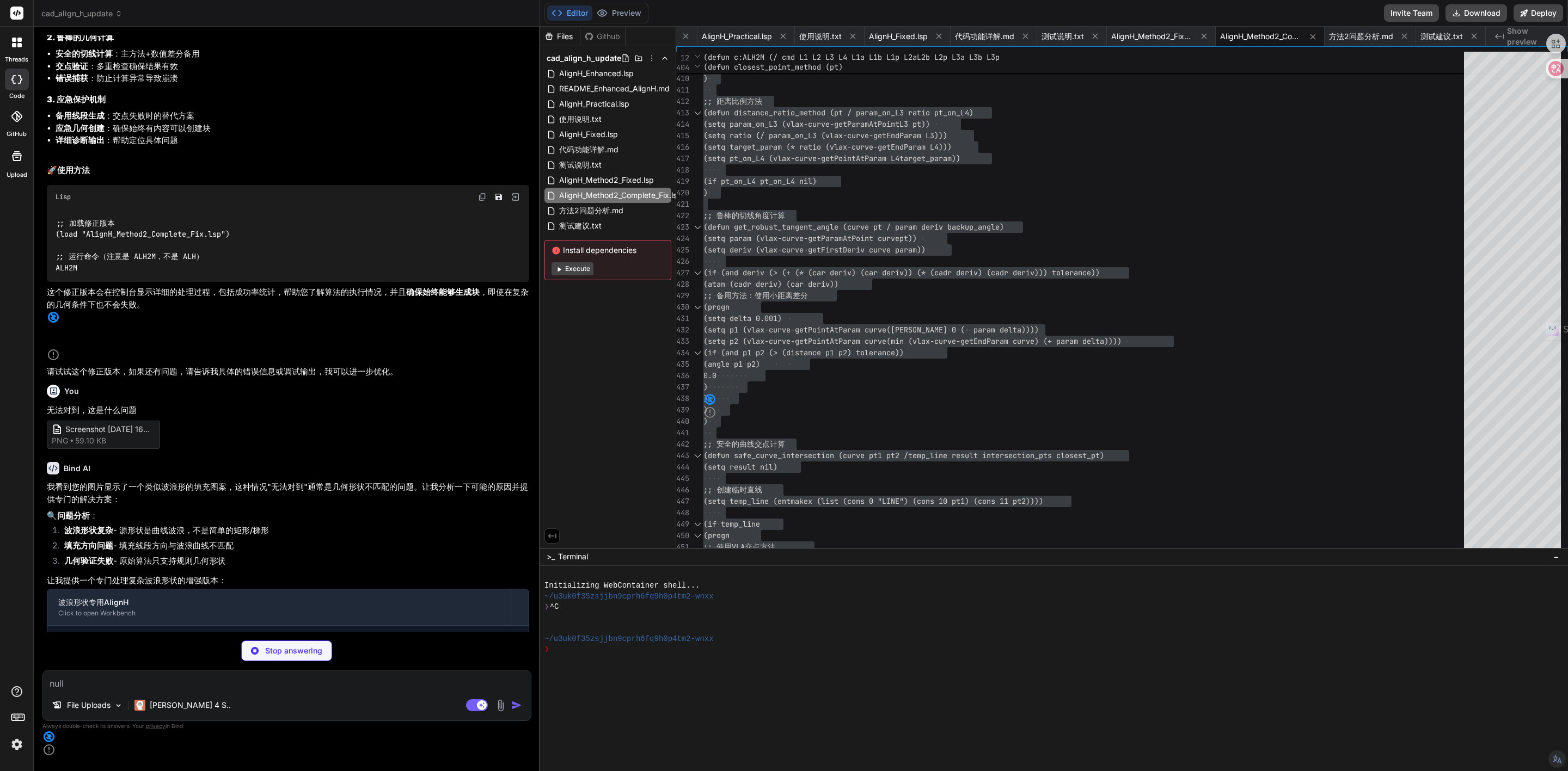
type textarea "x"
type textarea "(princ "\n命令: ALHWAVE") (princ "\n") (princ "\n专门解决:") (princ "\n• 复杂波浪形状对齐") (…"
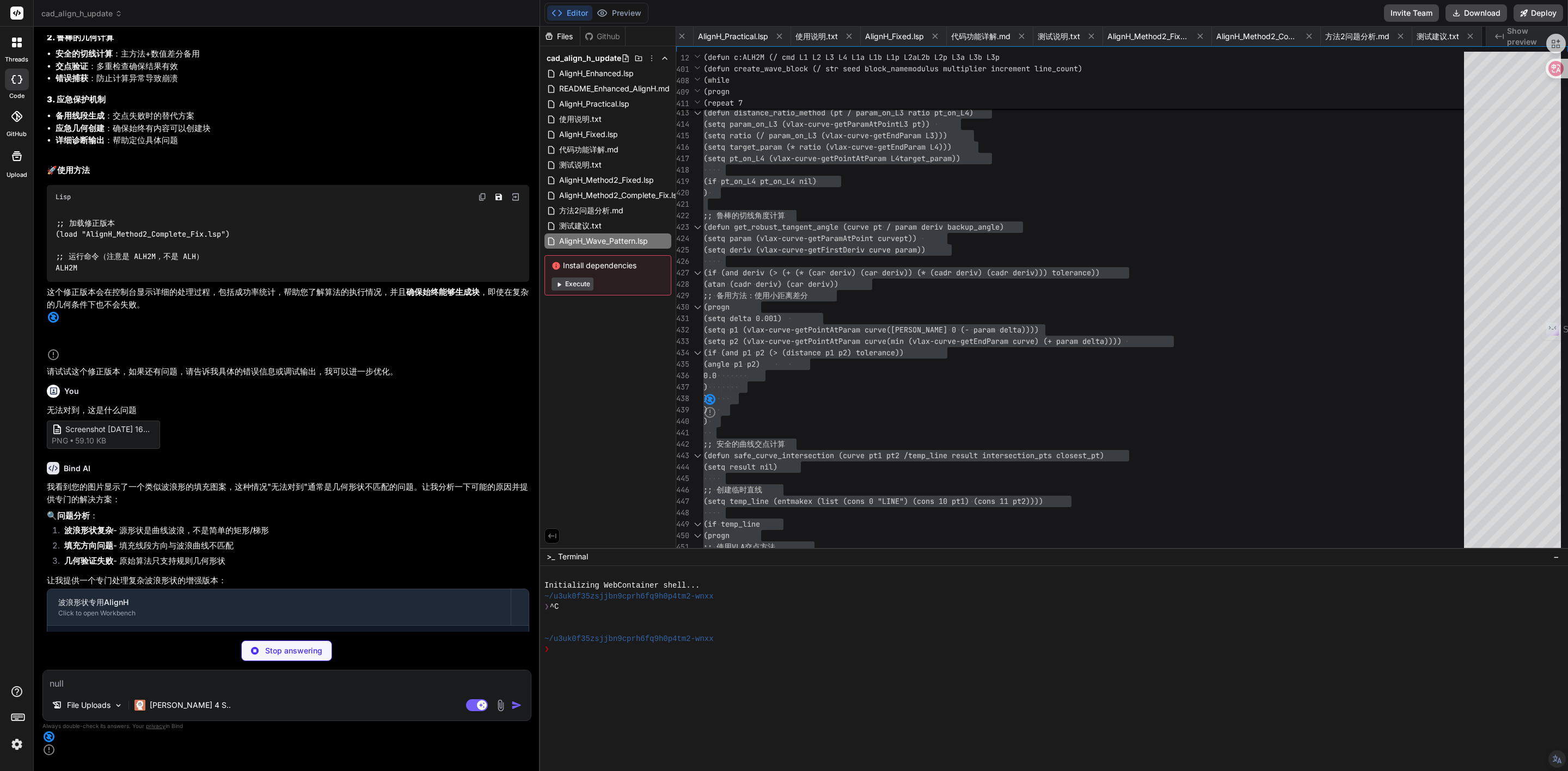
type textarea "x"
type textarea "## 💡 优化建议 ### 对于复杂波浪： - **简化填充密度** - 减少过密的填充线 - **使用相似的曲线长度** - 源和目标曲线长度接近 - **…"
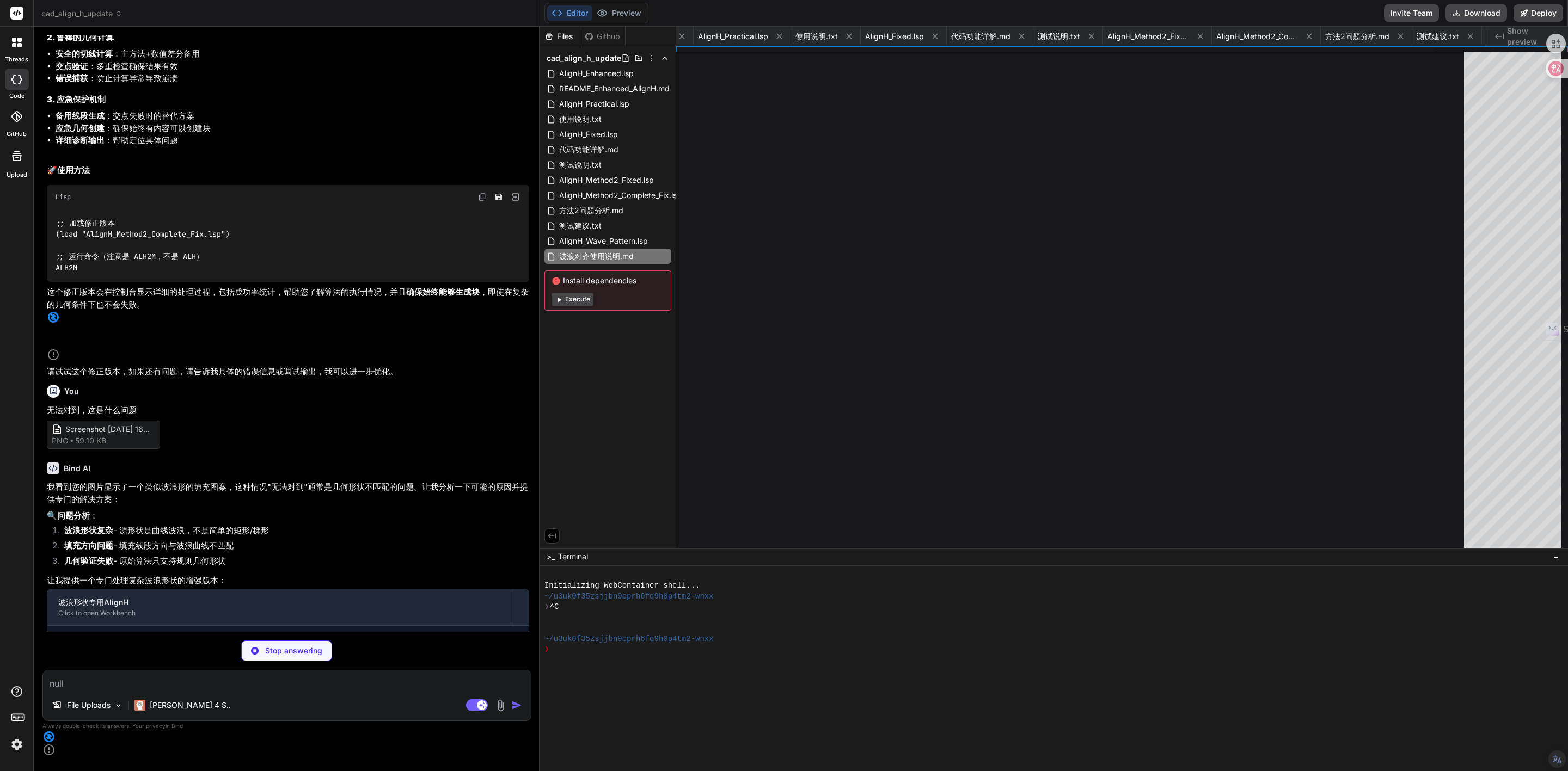
type textarea "x"
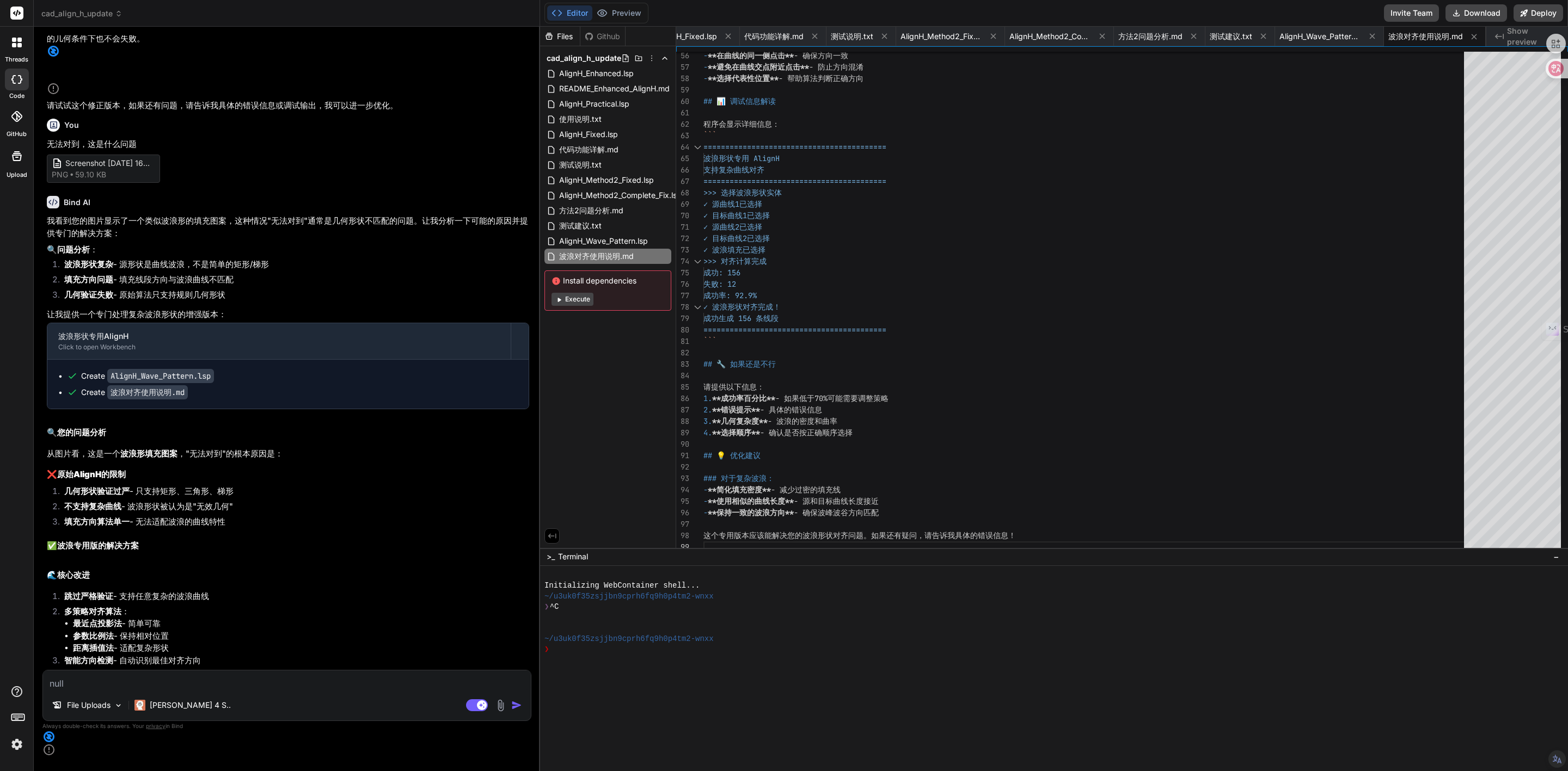
scroll to position [14762, 0]
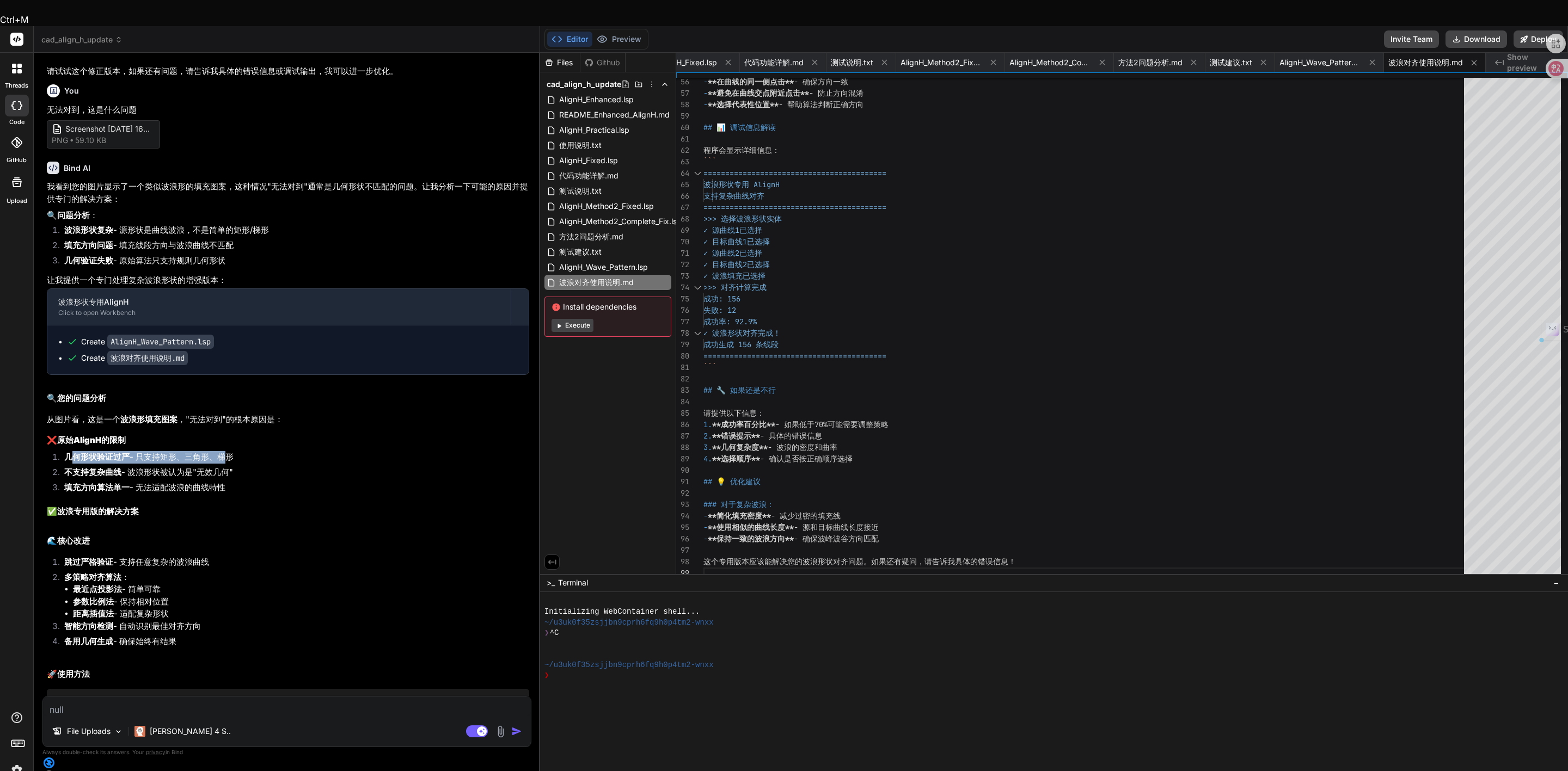
drag, startPoint x: 69, startPoint y: 422, endPoint x: 221, endPoint y: 422, distance: 152.0
click at [221, 451] on li "几何形状验证过严 - 只支持矩形、三角形、梯形" at bounding box center [292, 459] width 474 height 15
click at [184, 466] on li "不支持复杂曲线 - 波浪形状被认为是"无效几何"" at bounding box center [292, 474] width 474 height 15
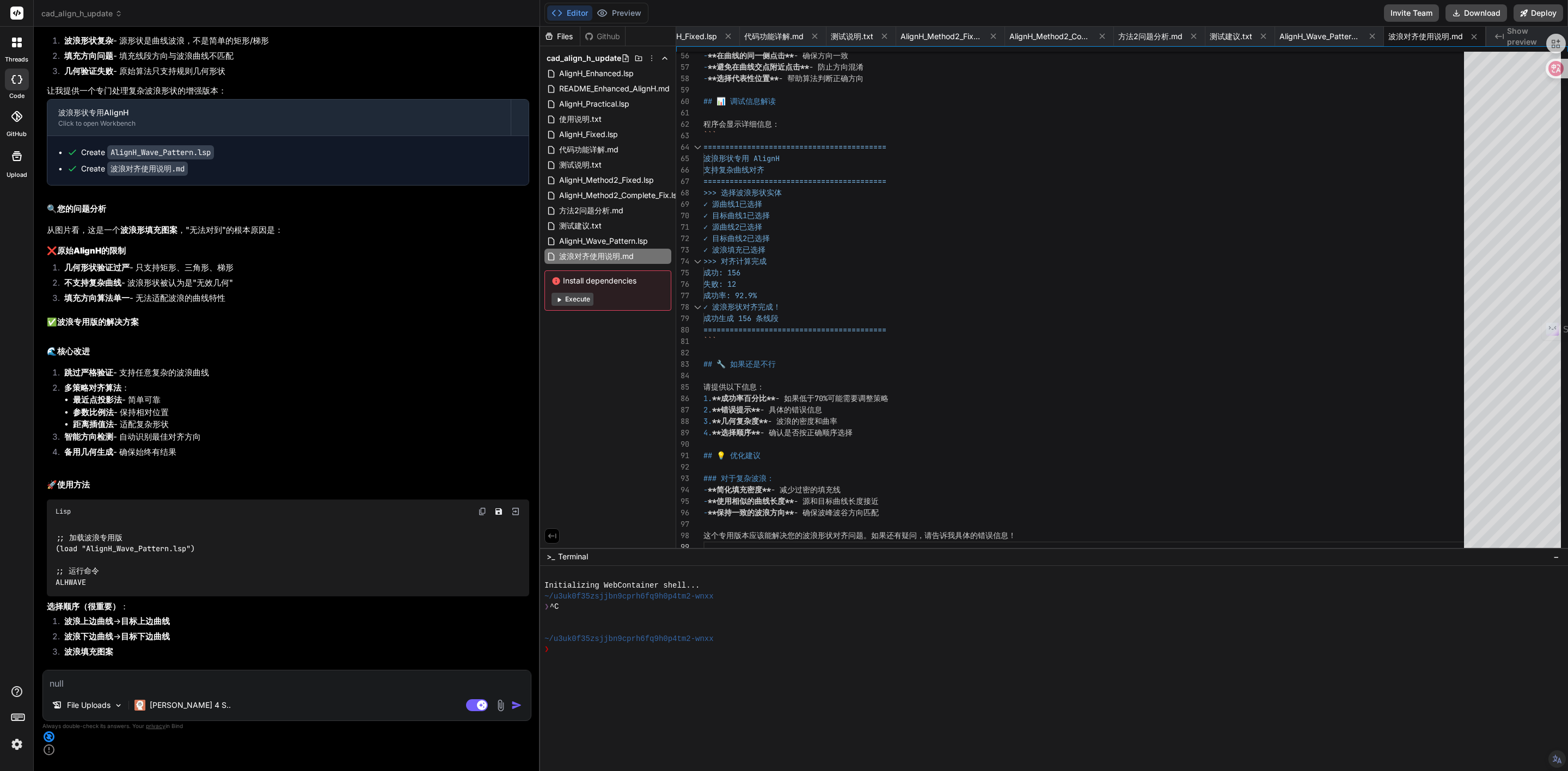
scroll to position [14982, 0]
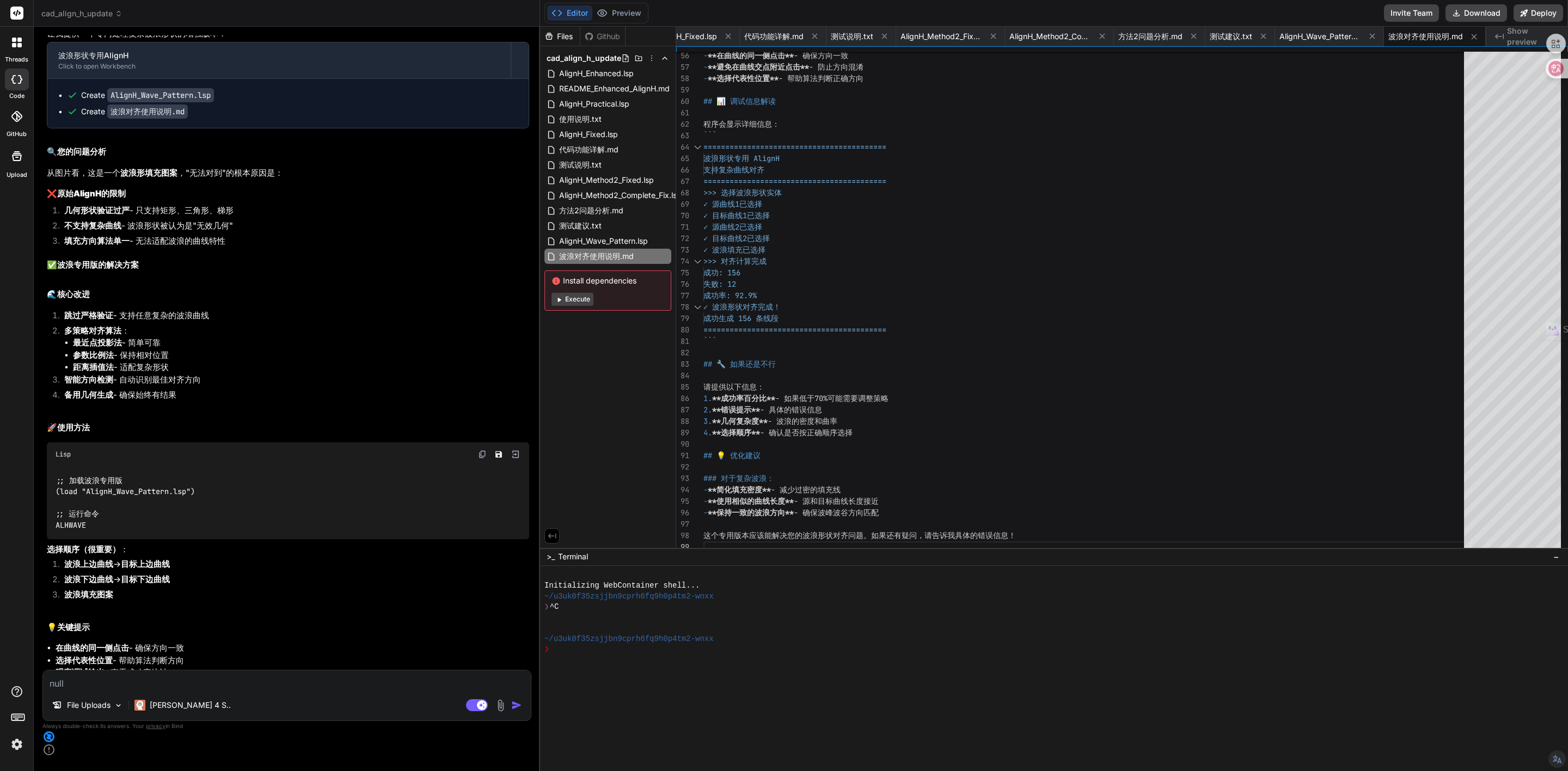
click at [166, 481] on code ";; 加载波浪专用版 (load "AlignH_Wave_Pattern.lsp") ;; 运行命令 ALHWAVE" at bounding box center [125, 503] width 139 height 55
click at [625, 242] on span "AlignH_Wave_Pattern.lsp" at bounding box center [603, 241] width 91 height 13
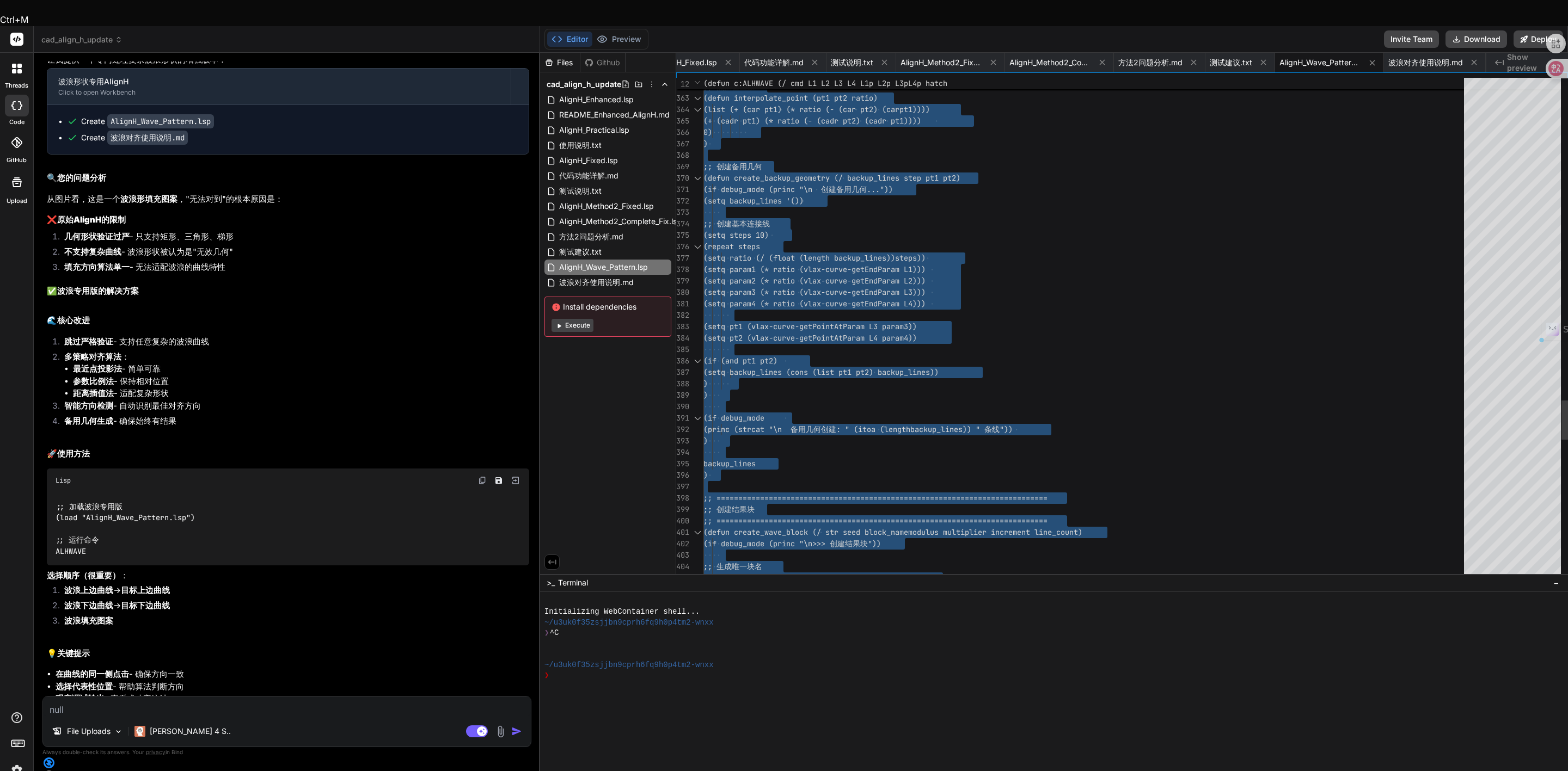
type textarea "(if debug_mode (princ "\n 创建备用几何...")) (setq backup_lines '()) ;; 创建基本连接线 (setq…"
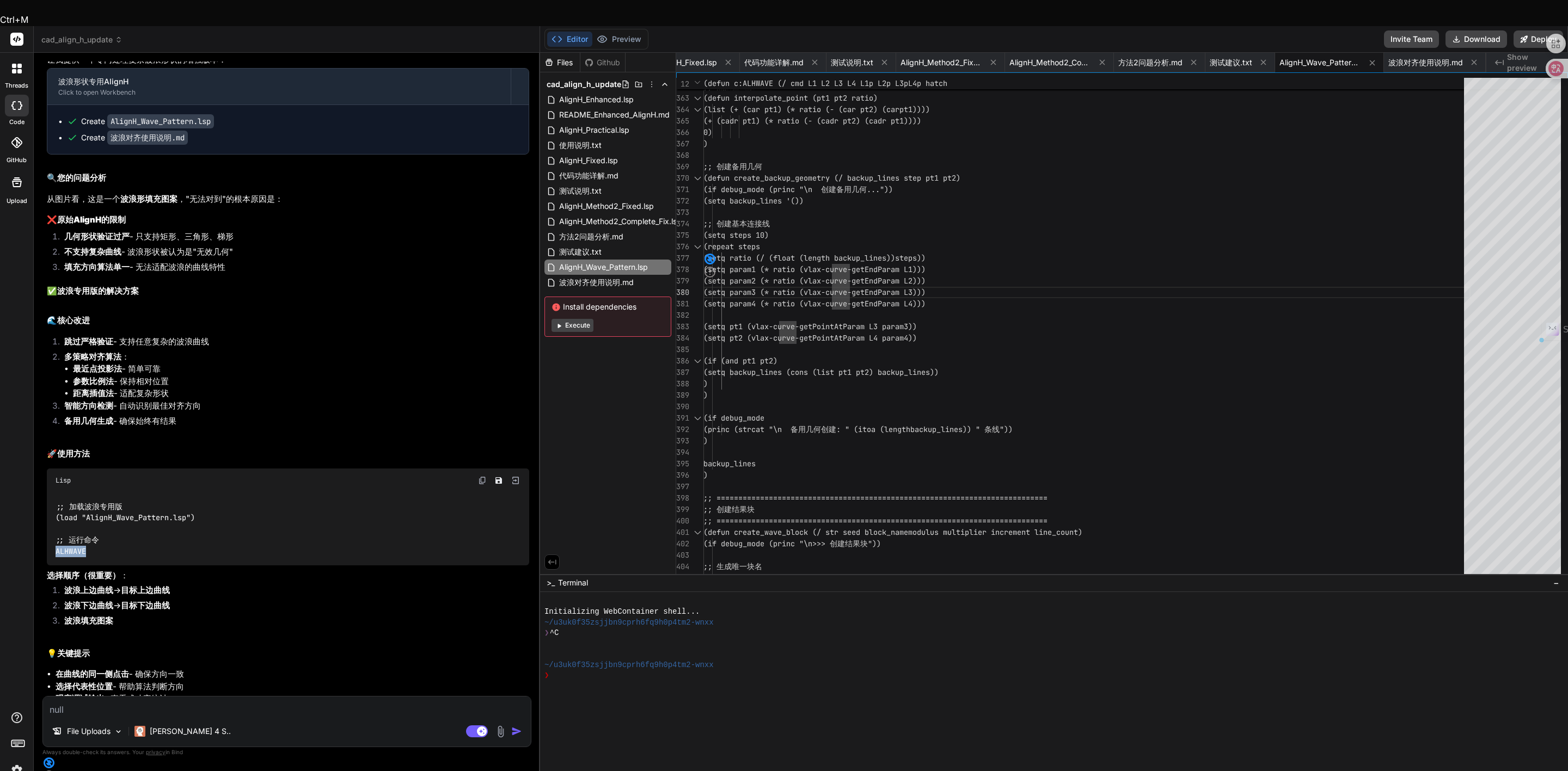
drag, startPoint x: 56, startPoint y: 512, endPoint x: 87, endPoint y: 513, distance: 31.0
click at [87, 513] on div ";; 加载波浪专用版 (load "AlignH_Wave_Pattern.lsp") ;; 运行命令 ALHWAVE" at bounding box center [288, 528] width 482 height 73
copy code "ALHWAVE"
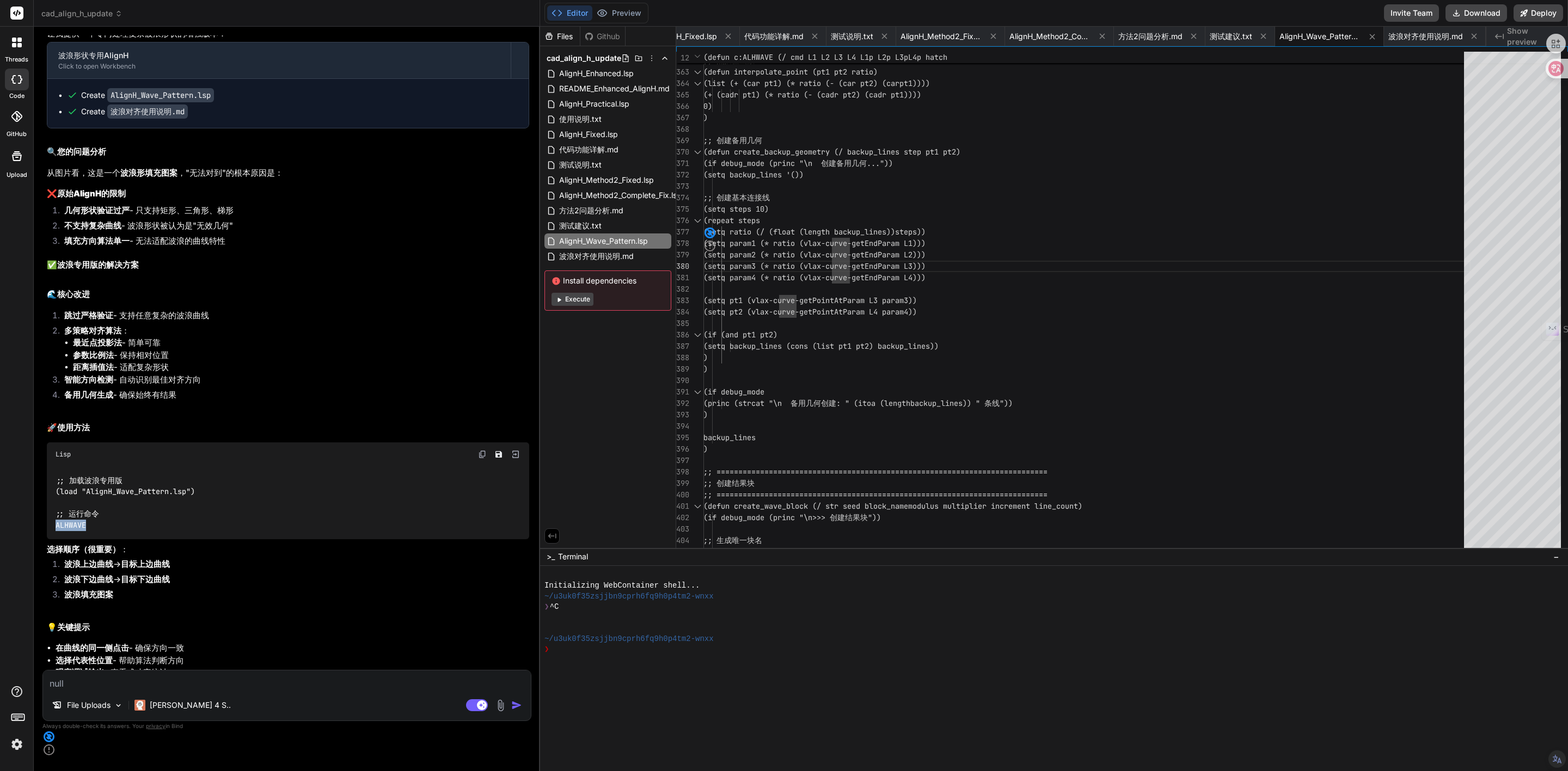
click at [503, 712] on img at bounding box center [500, 705] width 13 height 13
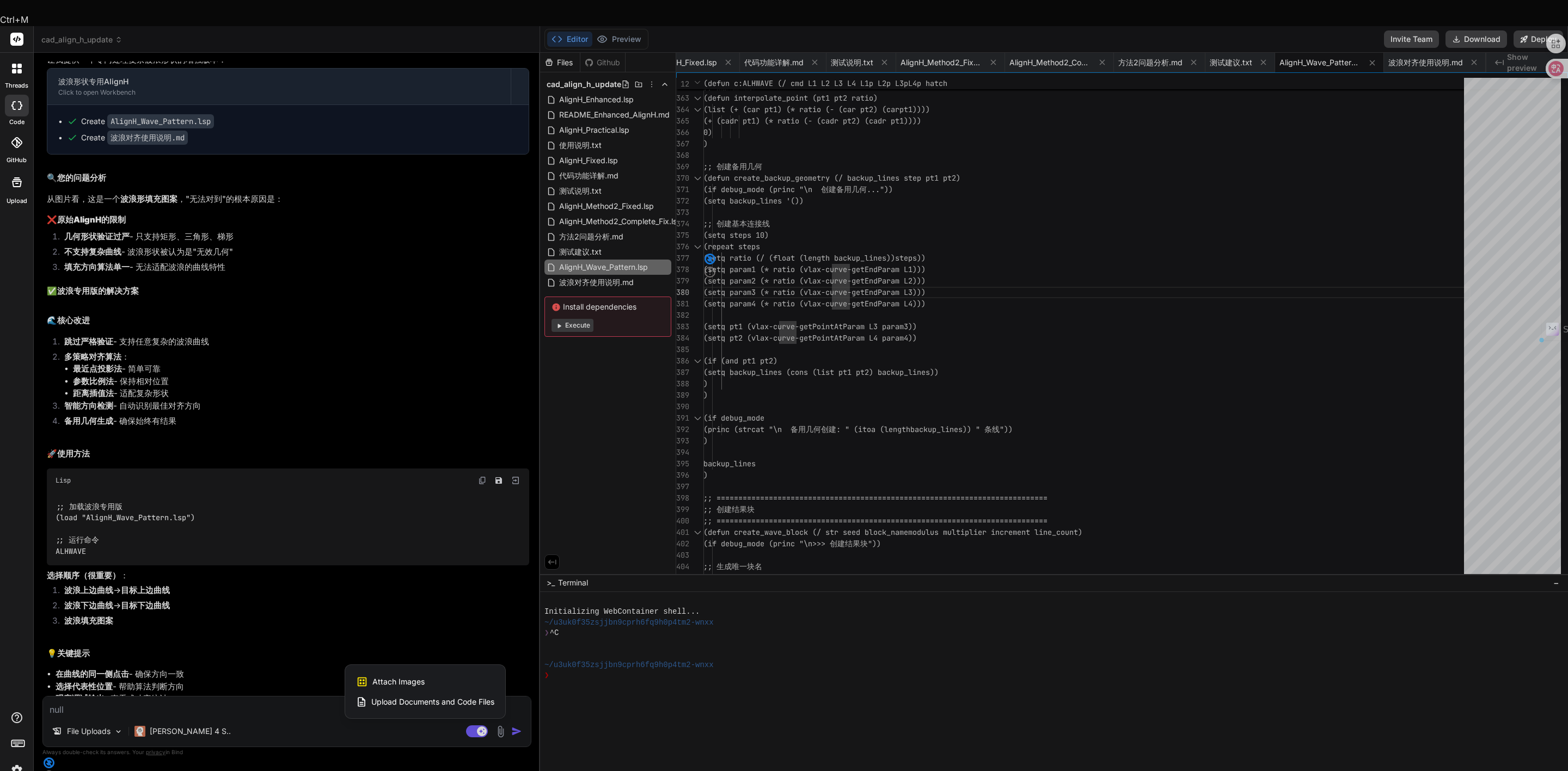
click at [384, 676] on span "Attach Images" at bounding box center [399, 681] width 52 height 11
type textarea "x"
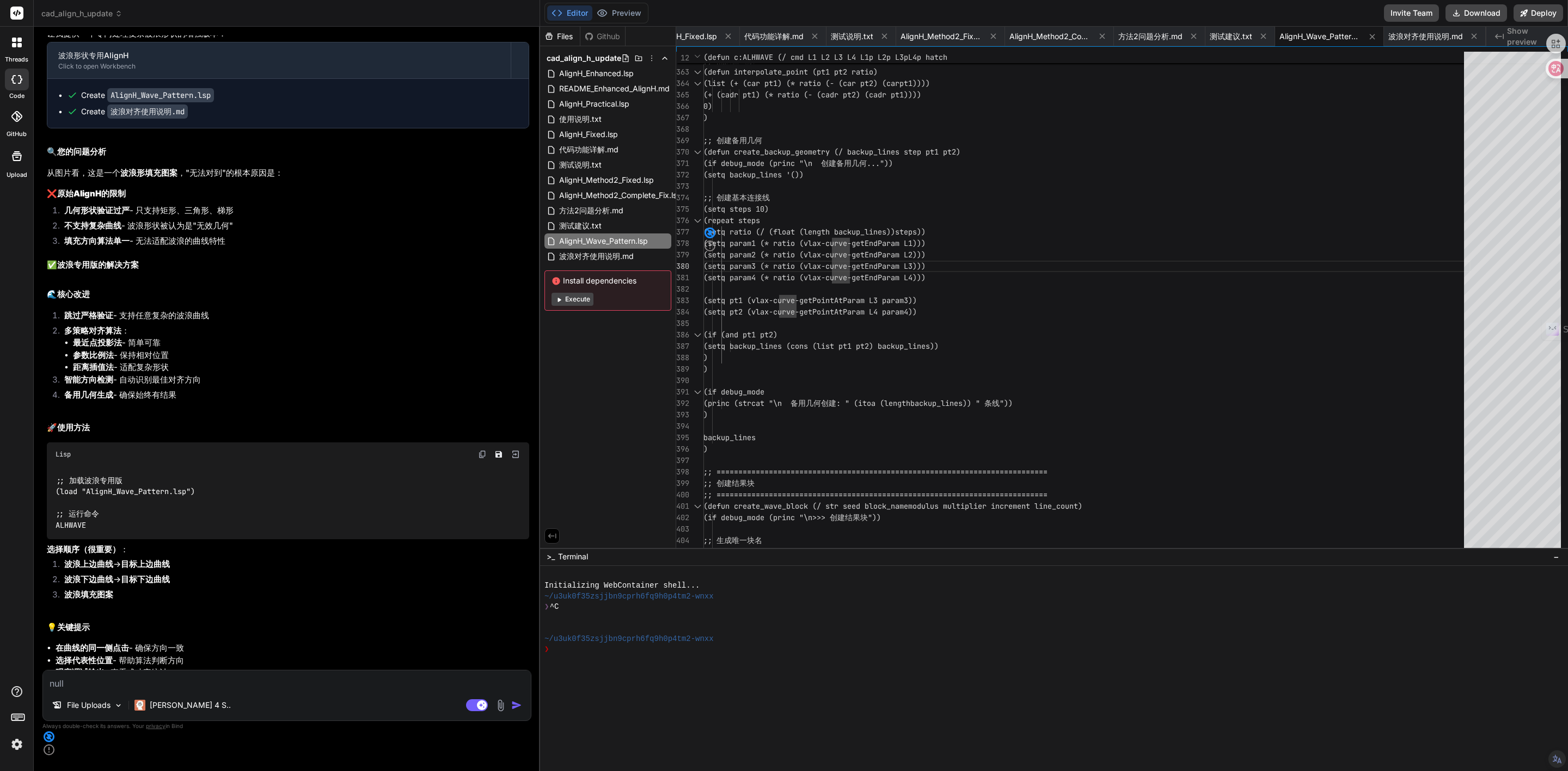
type input "C:\fakepath\Screenshot [DATE] 170517.png"
type textarea "x"
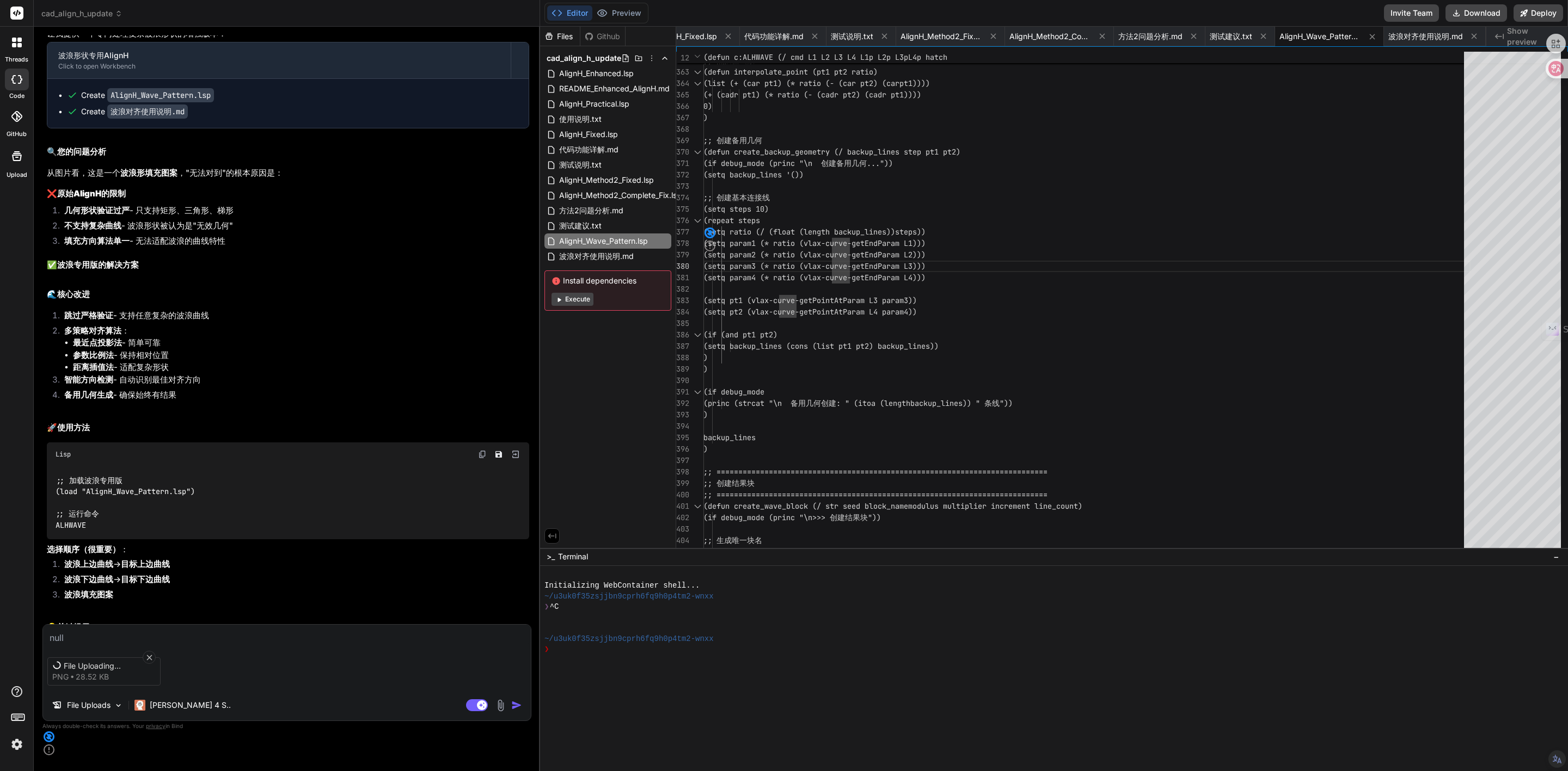
click at [86, 645] on textarea at bounding box center [286, 634] width 488 height 19
type textarea "b"
type textarea "x"
type textarea "bu"
type textarea "x"
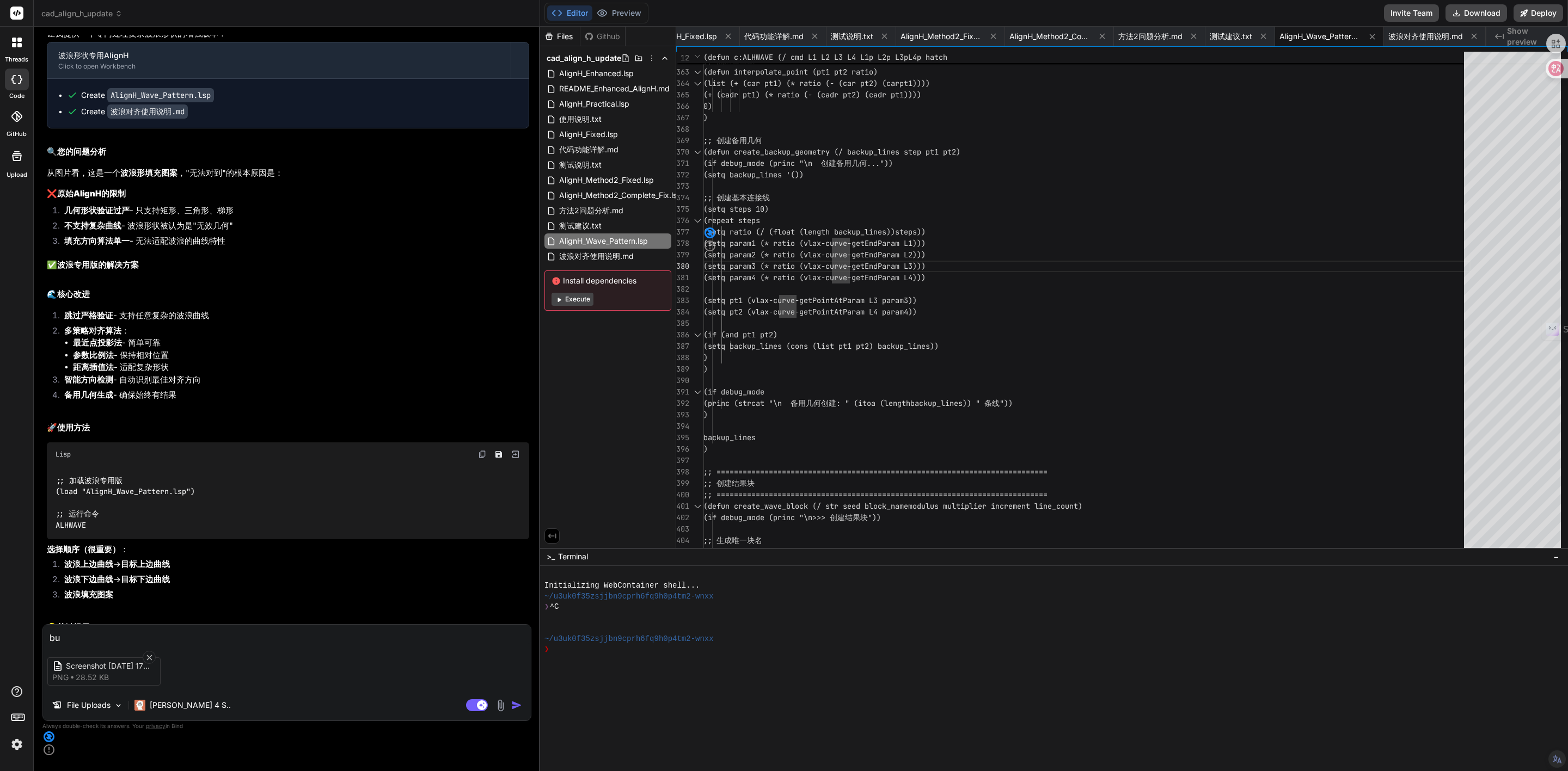
type textarea "bu'n"
type textarea "x"
type textarea "bu'ne"
type textarea "x"
type textarea "bu'nen"
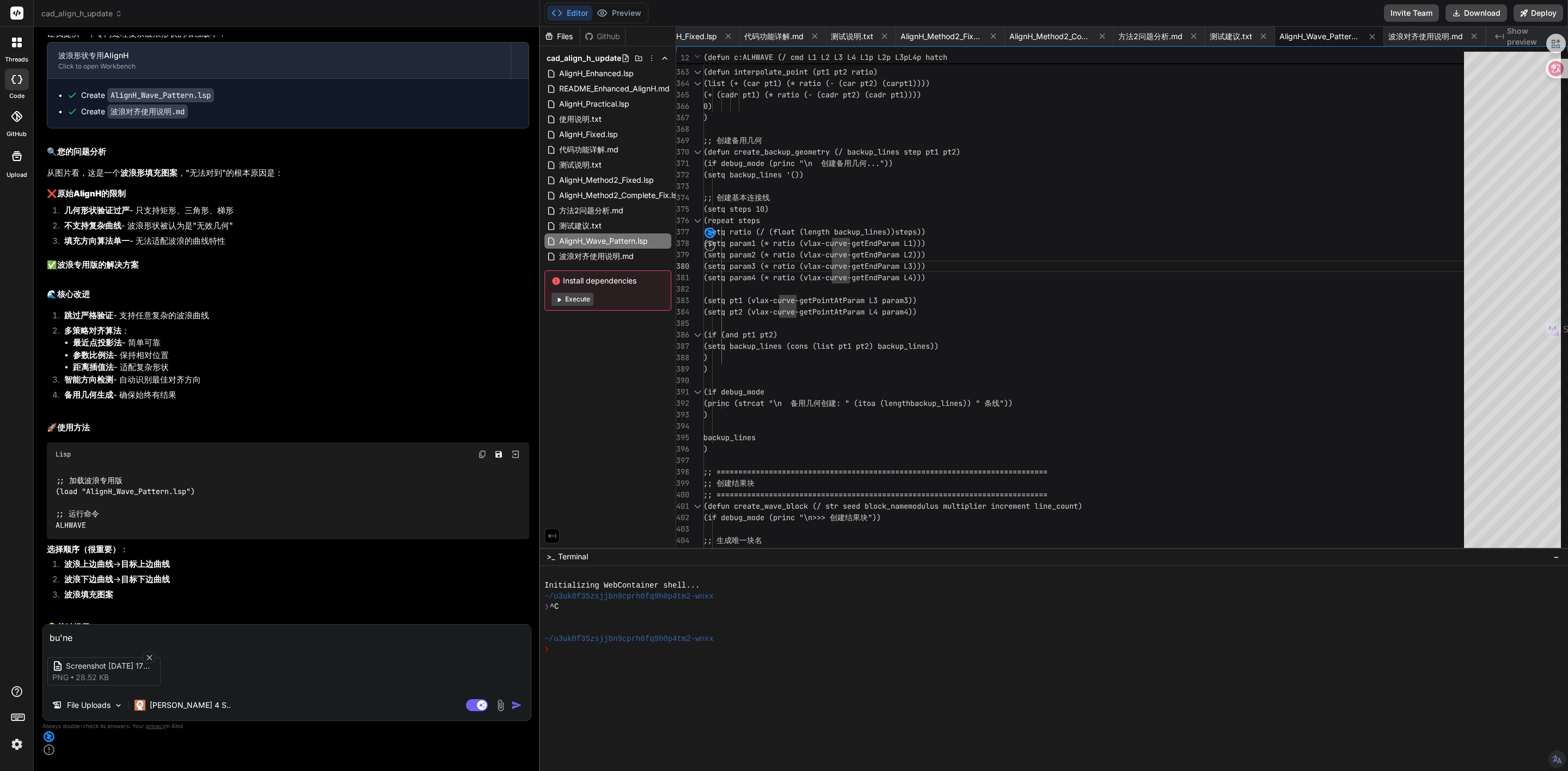
type textarea "x"
type textarea "bu'neng"
type textarea "x"
type textarea "不能"
type textarea "x"
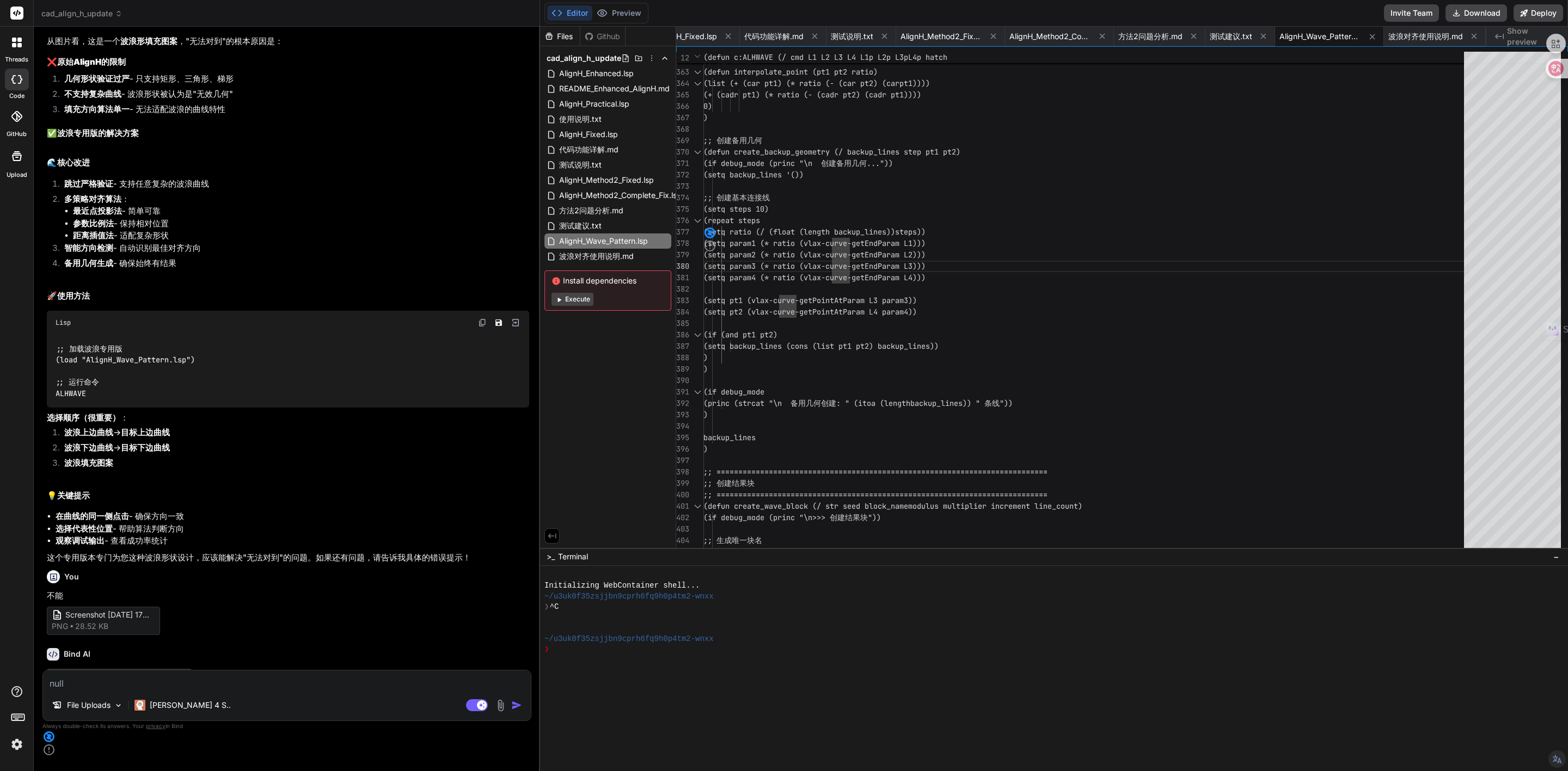
scroll to position [15132, 0]
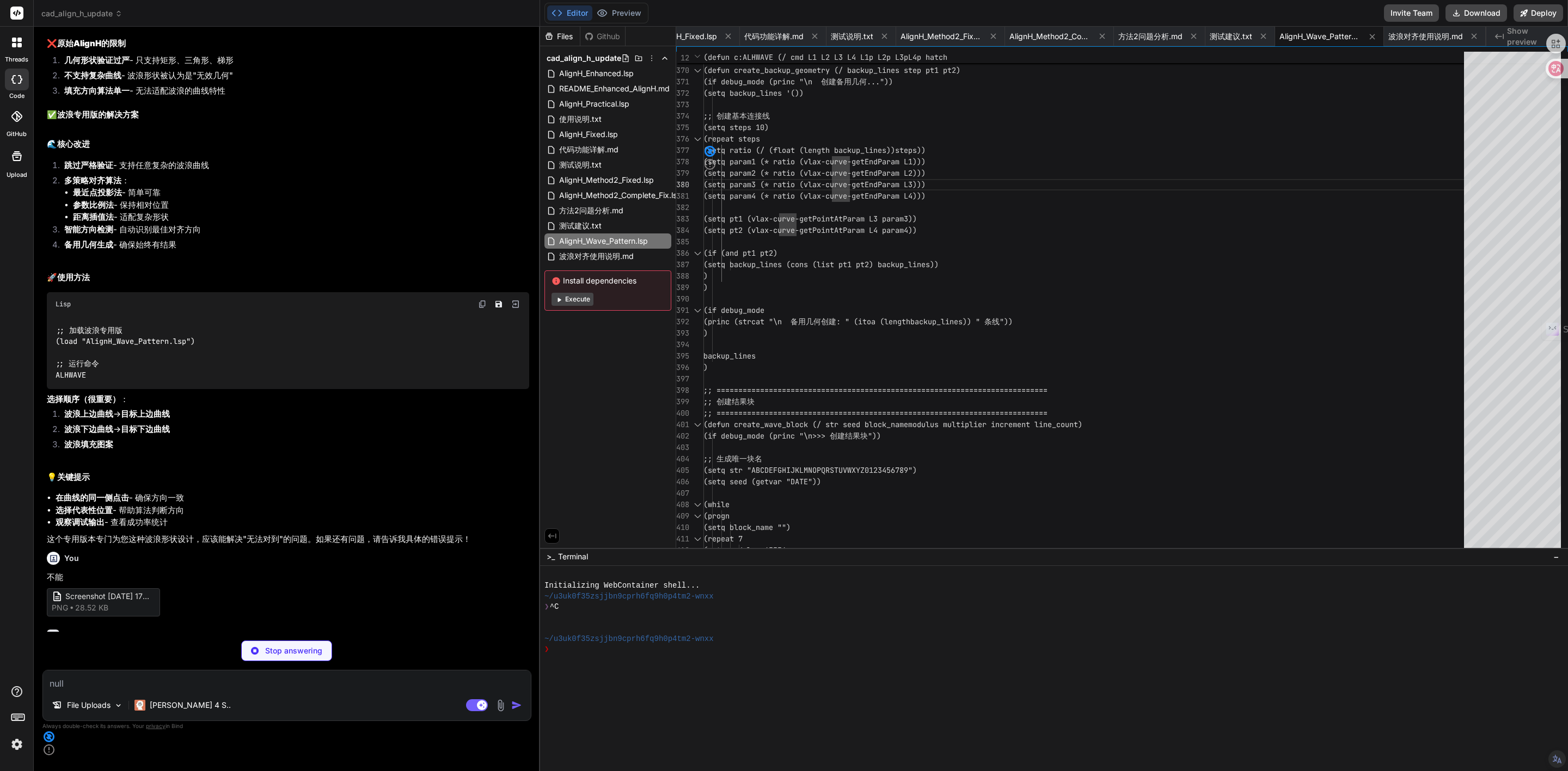
click at [128, 649] on p "我看到您的图片显示了两个不同的几何形状：上面是一个矩形填充图案，下面是一个波浪曲线。"不能"这个问题可能是因为这两种几何形状差异太大，需要特殊处理。" at bounding box center [288, 660] width 482 height 24
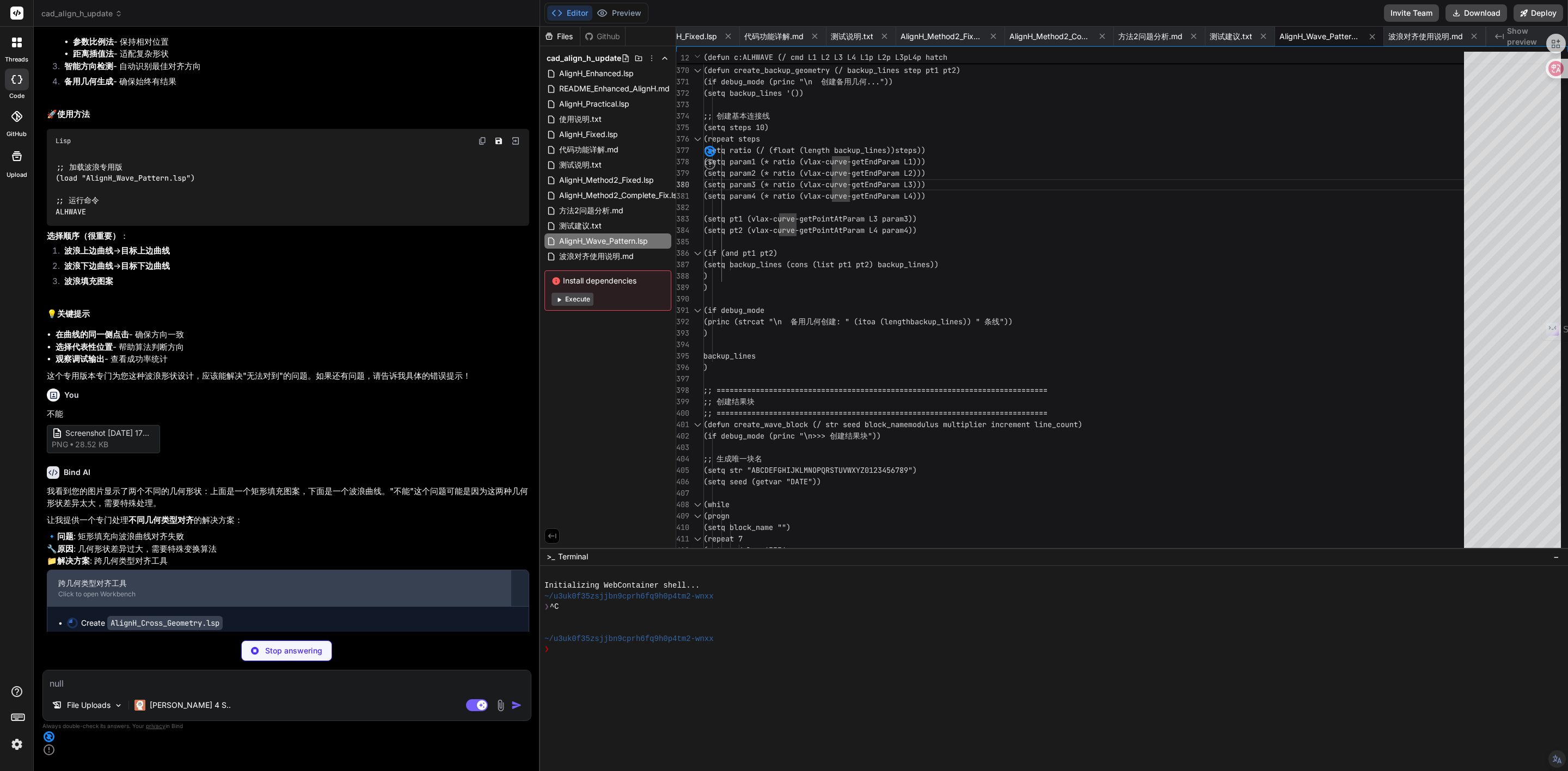
scroll to position [15302, 0]
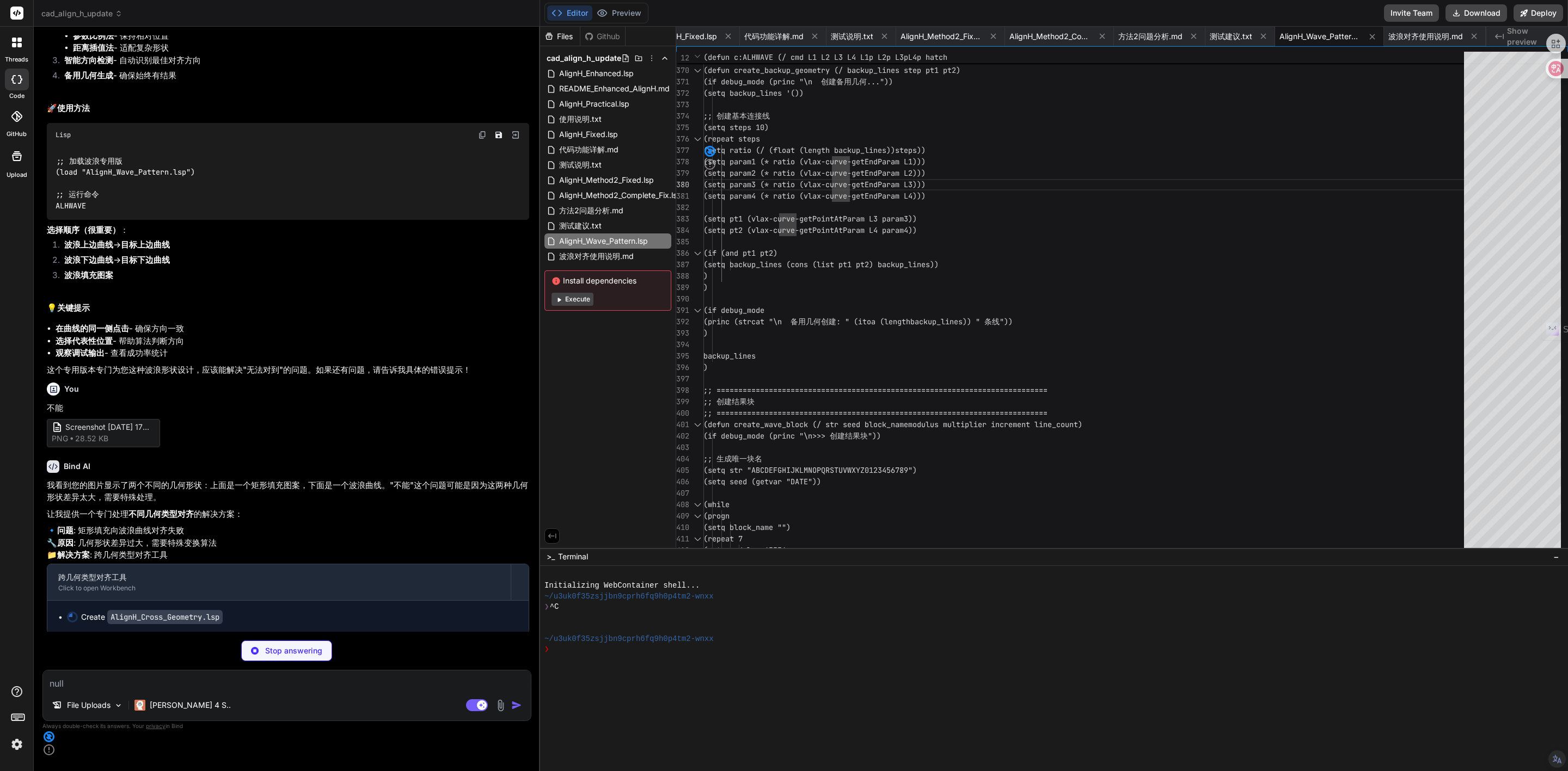
type textarea "x"
type textarea "(princ "\n") (princ "\n专门解决:") (princ "\n• 矩形填充 → 波浪曲线对齐") (princ "\n• 直线形状 → 复…"
type textarea "x"
type textarea "3. **成功率是否过低** - 低于50%需要调整选择 4. **是否有错误提示** - 查看调试输出中的具体信息 这个跨几何工具专门为您这种"矩形填充→波…"
type textarea "x"
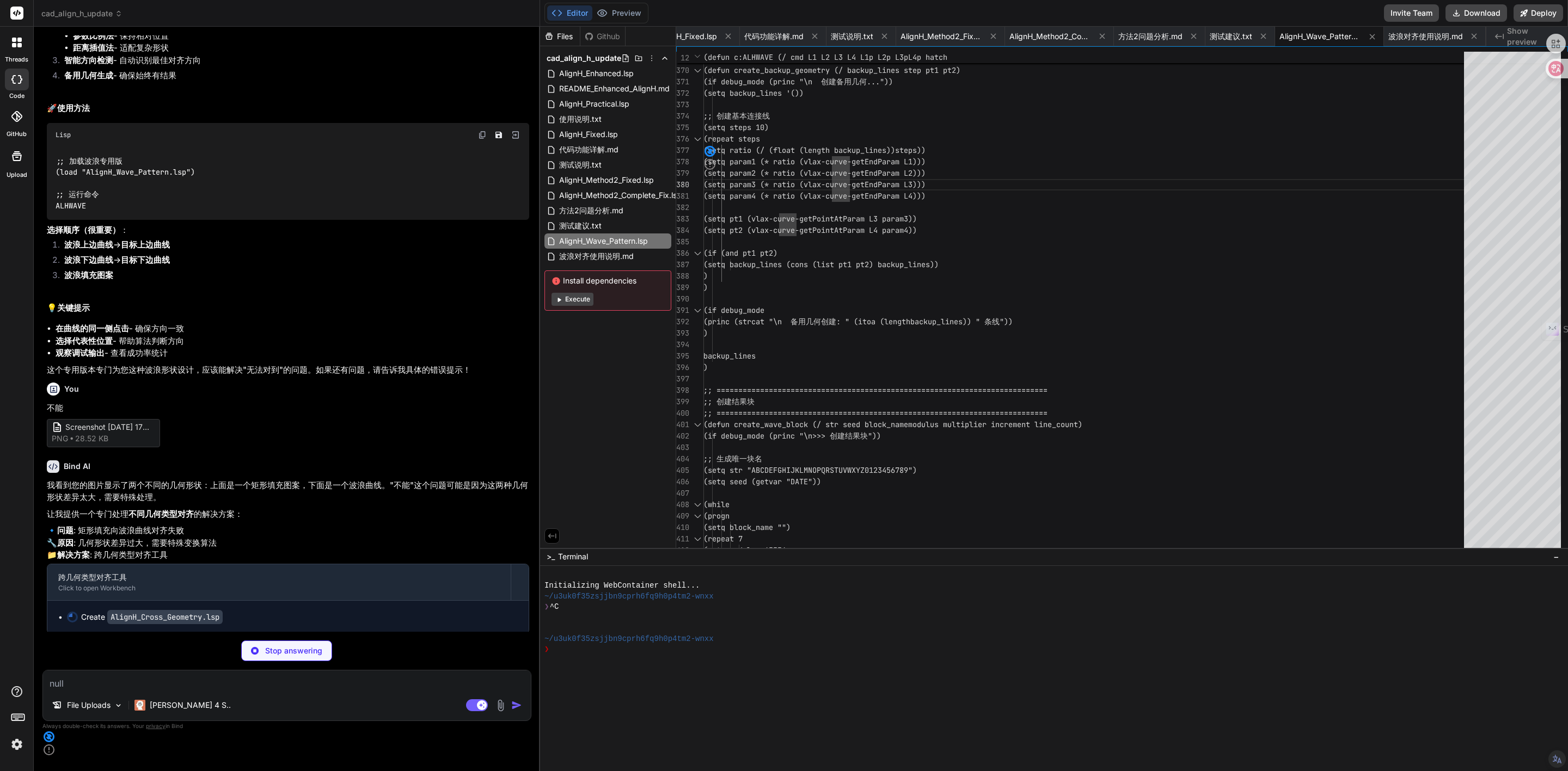
type textarea "命令: ALHCROSS"
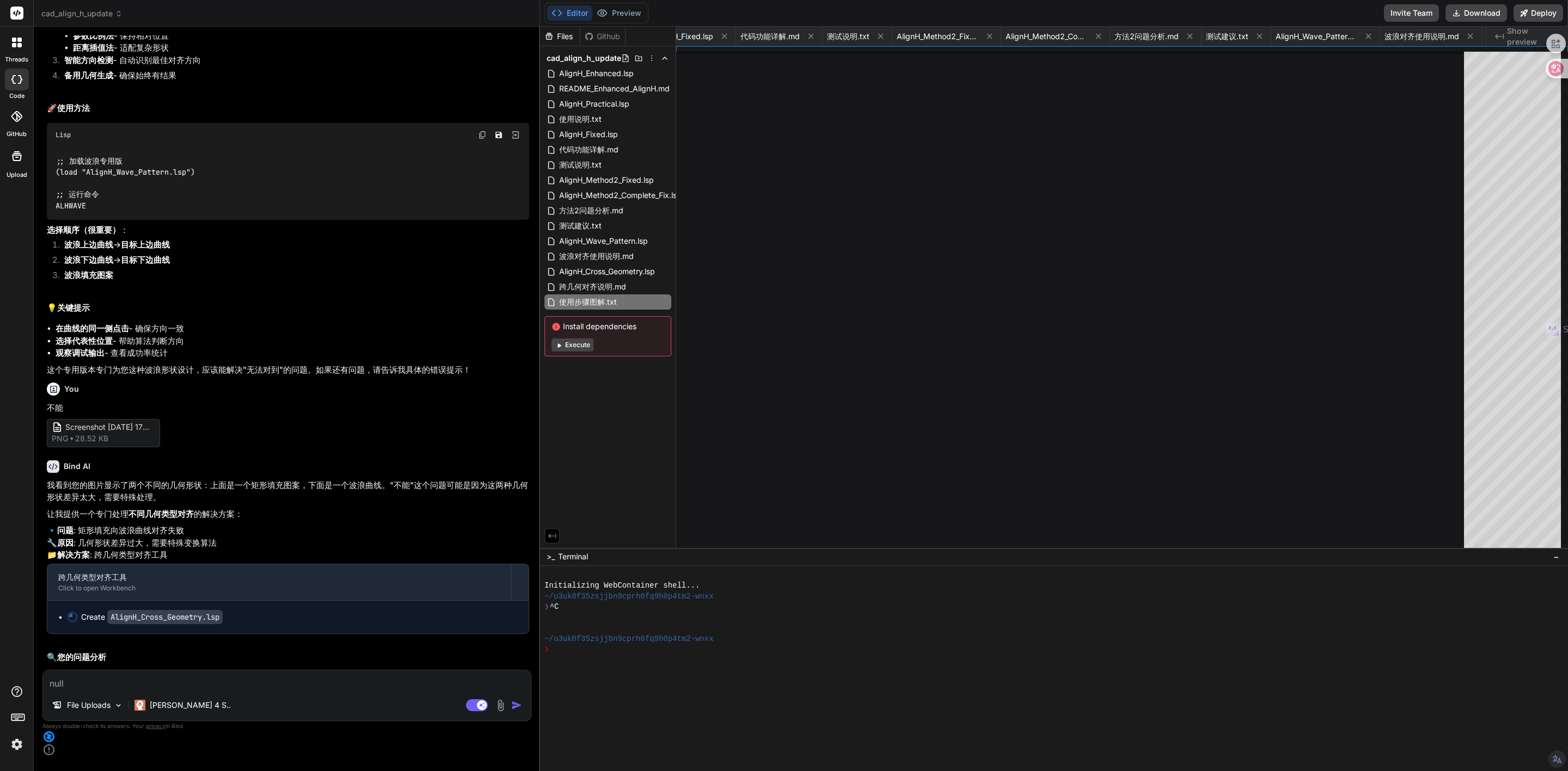
type textarea "x"
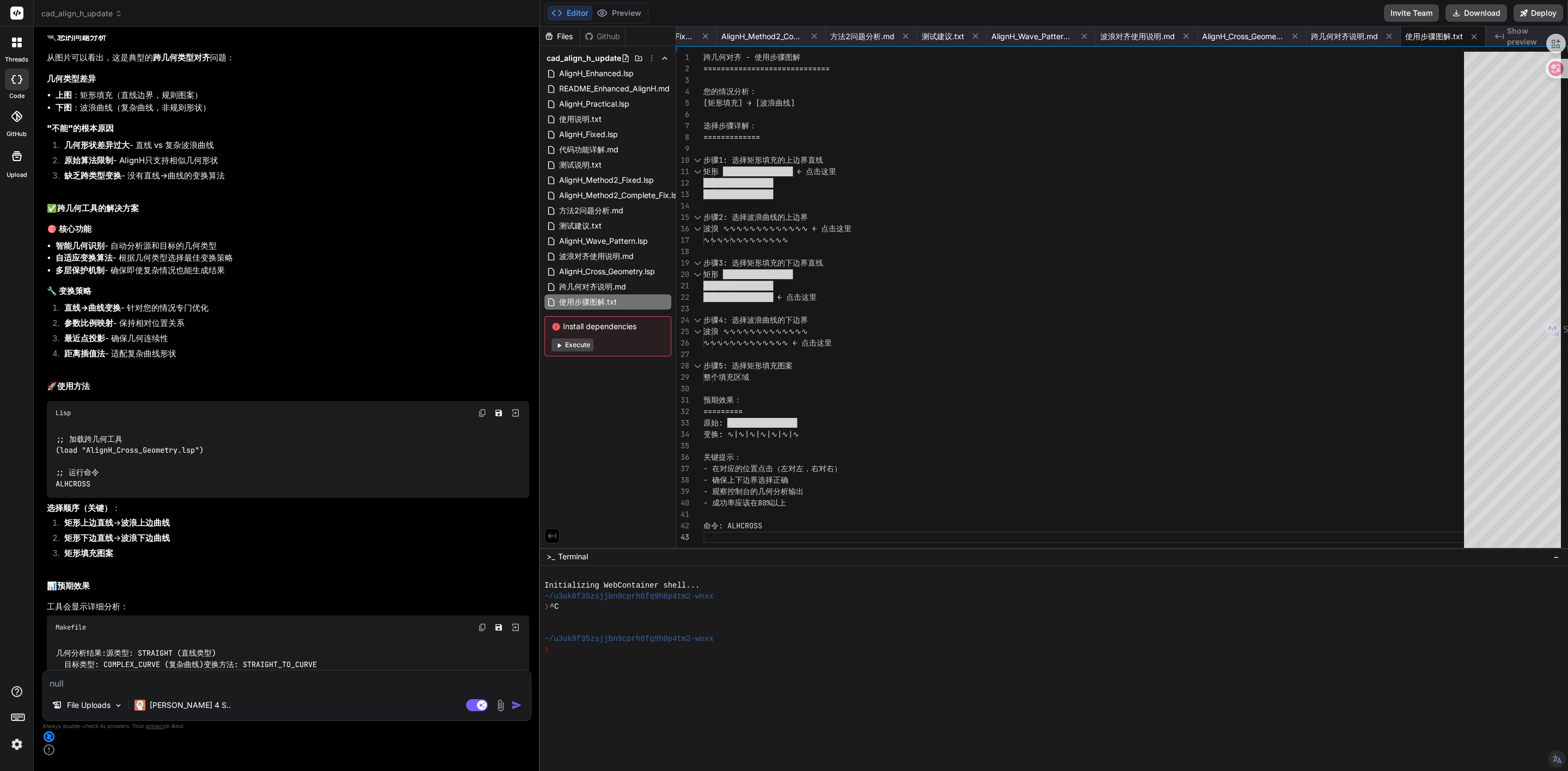
scroll to position [16024, 0]
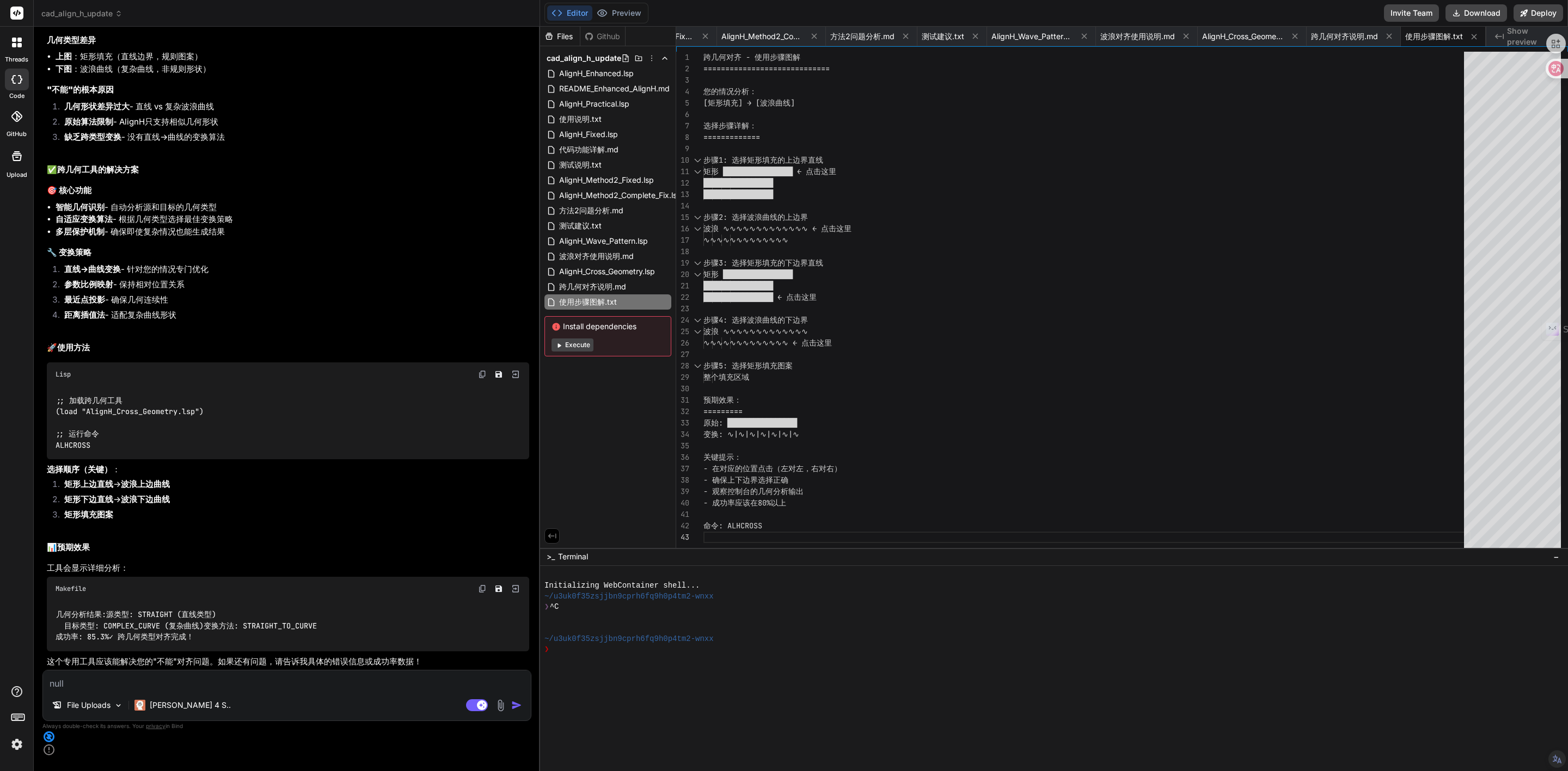
click at [763, 376] on div "跨几何对齐 - 使用步骤图解 ============================= 您的情况分析： [矩形填充] → [波浪曲线] 选择步骤详解： ==…" at bounding box center [1087, 302] width 767 height 501
click at [613, 275] on span "AlignH_Cross_Geometry.lsp" at bounding box center [606, 272] width 98 height 13
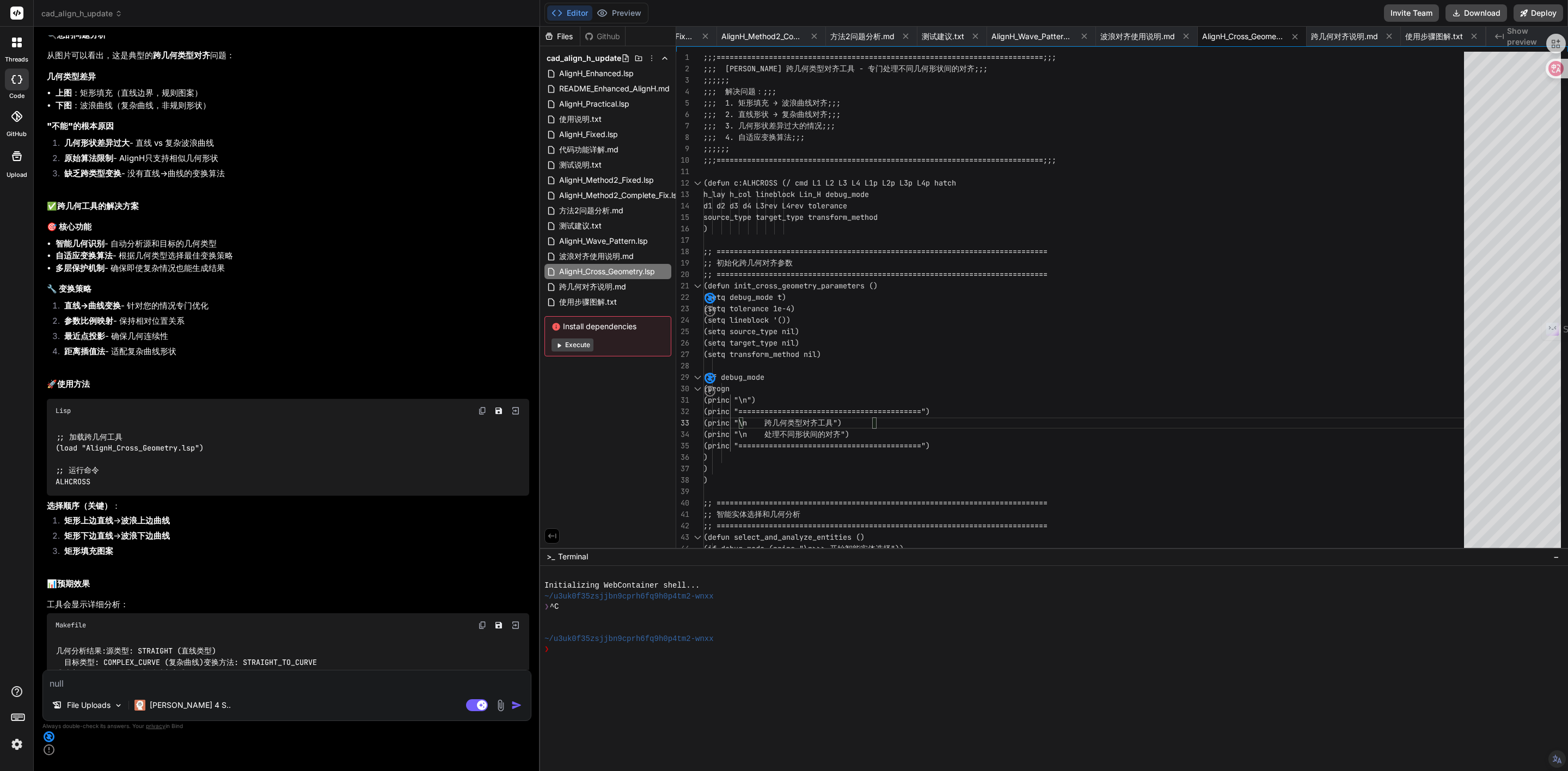
scroll to position [16024, 0]
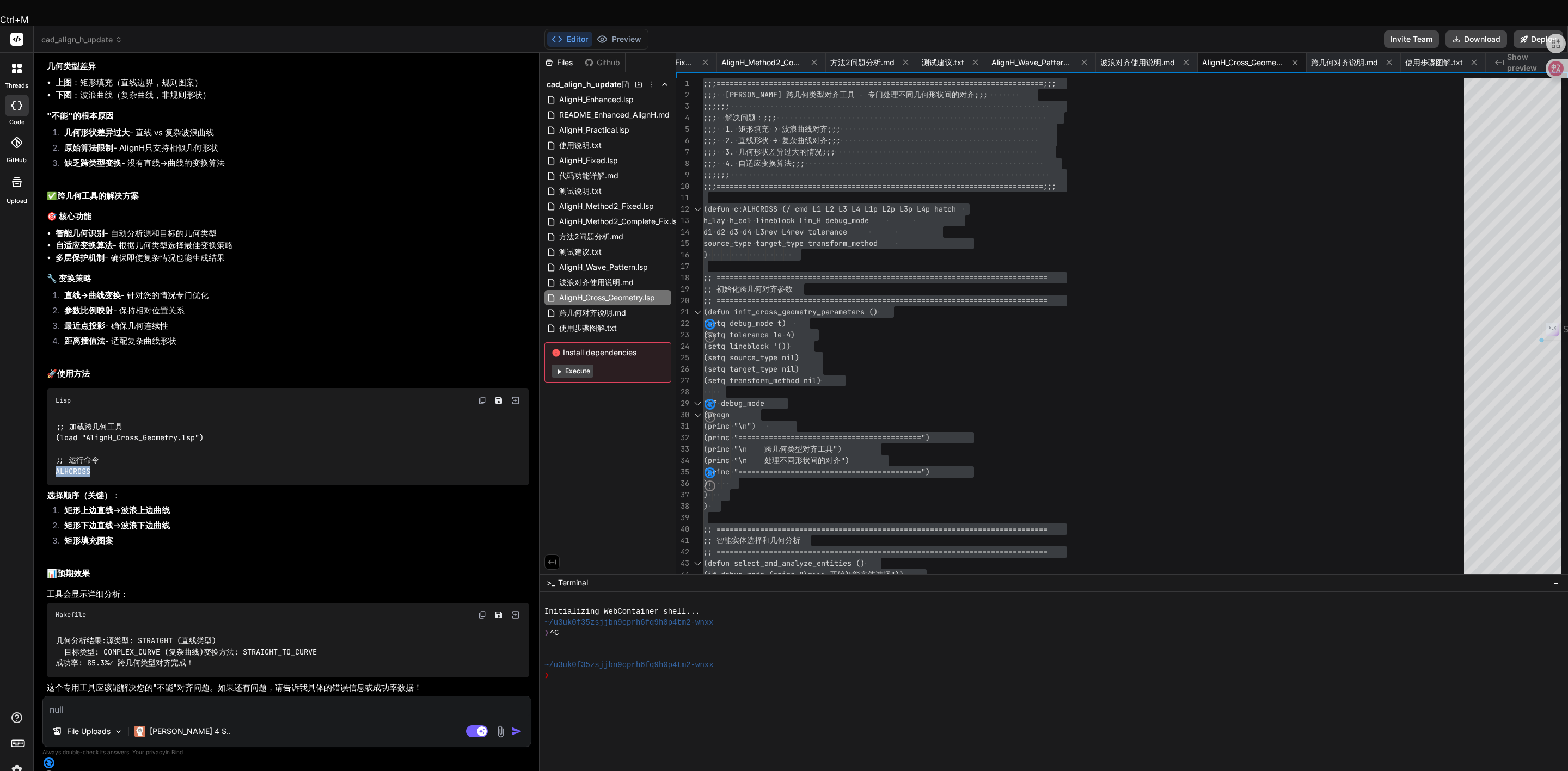
drag, startPoint x: 54, startPoint y: 429, endPoint x: 90, endPoint y: 429, distance: 36.0
click at [90, 429] on div ";; 加载跨几何工具 (load "AlignH_Cross_Geometry.lsp") ;; 运行命令 ALHCROSS" at bounding box center [288, 449] width 482 height 73
copy code "ALHCROSS"
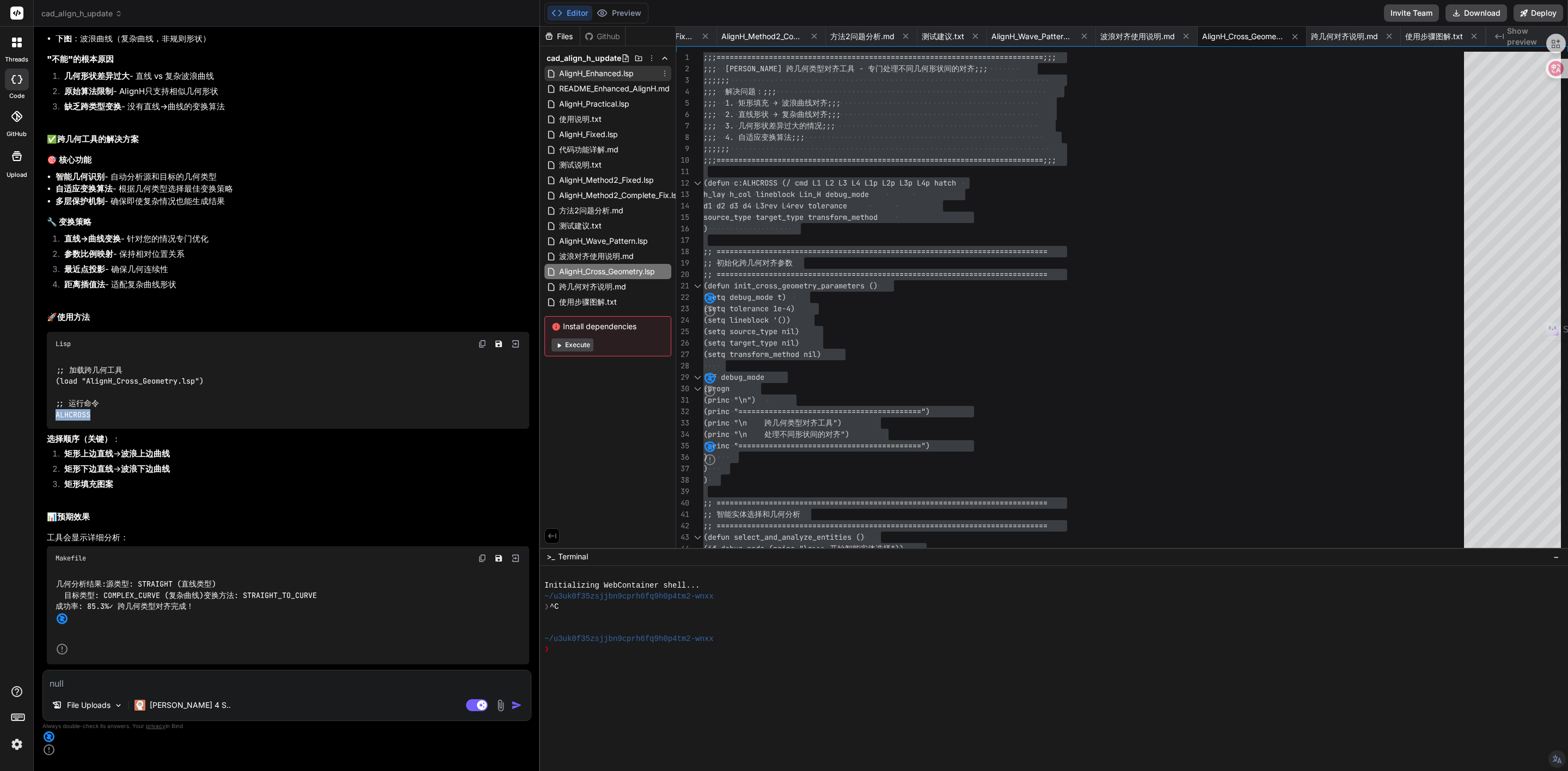
click at [615, 74] on span "AlignH_Enhanced.lsp" at bounding box center [596, 74] width 77 height 13
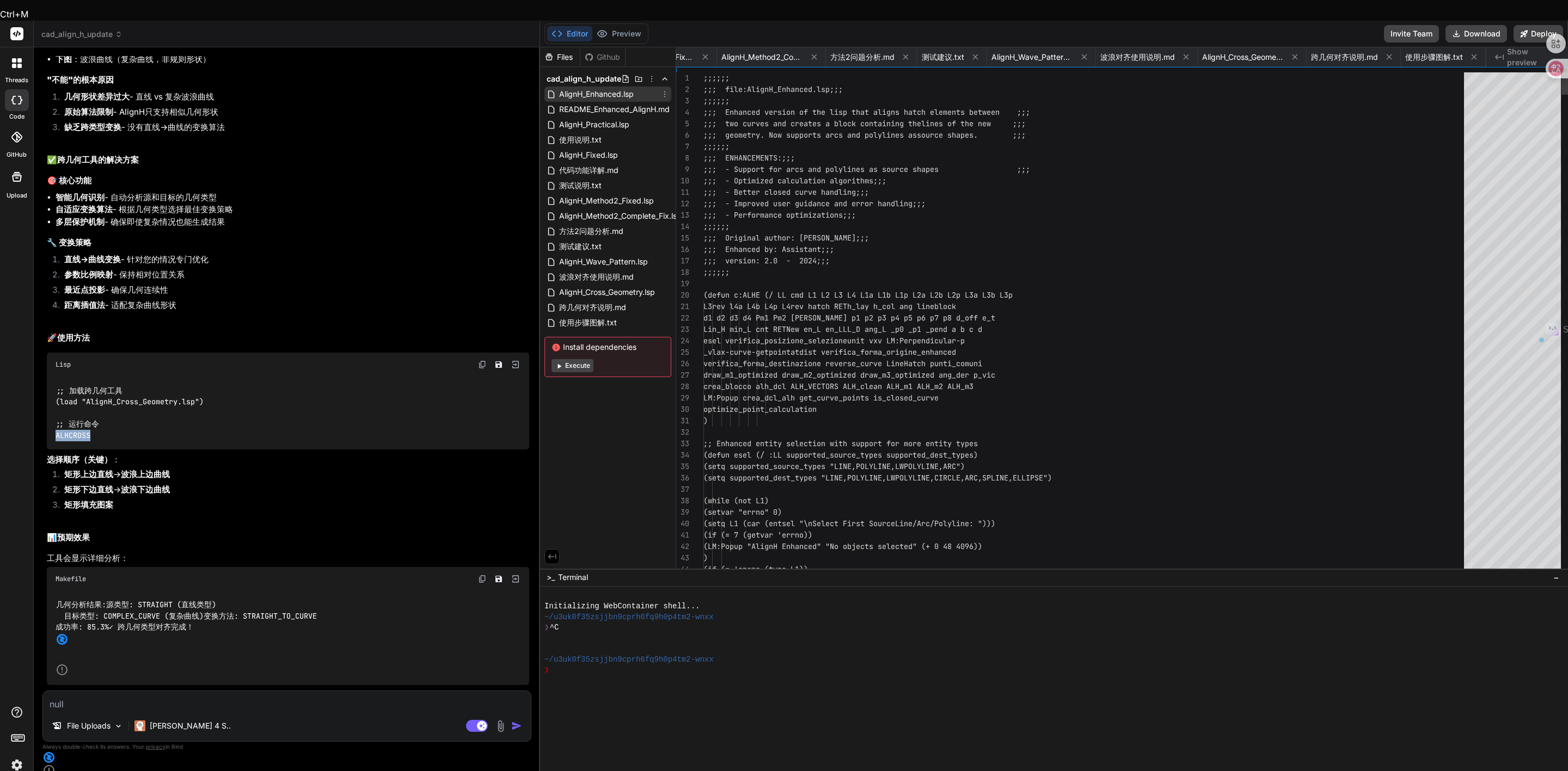
scroll to position [0, 0]
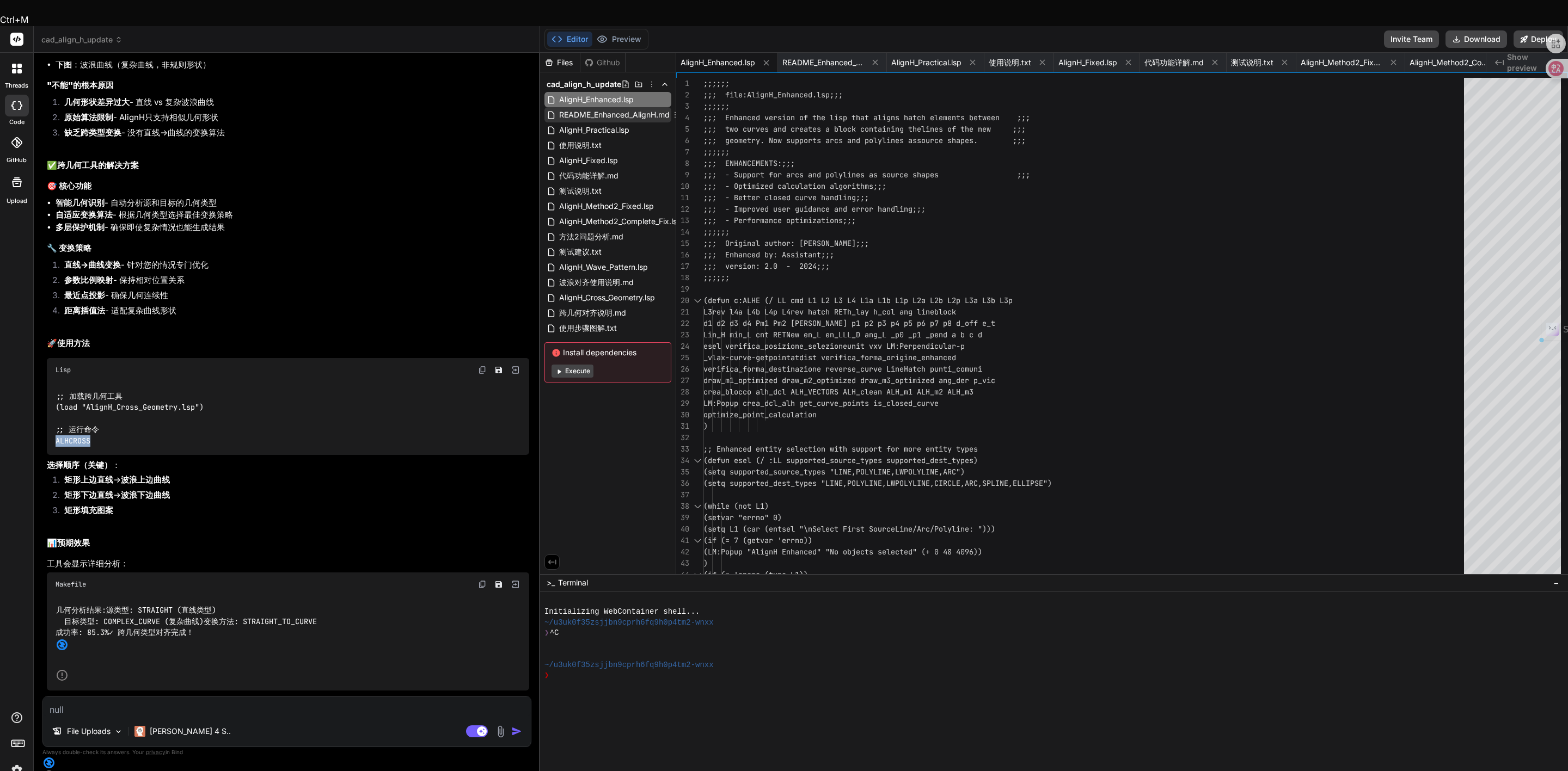
click at [605, 108] on span "README_Enhanced_AlignH.md" at bounding box center [614, 115] width 113 height 13
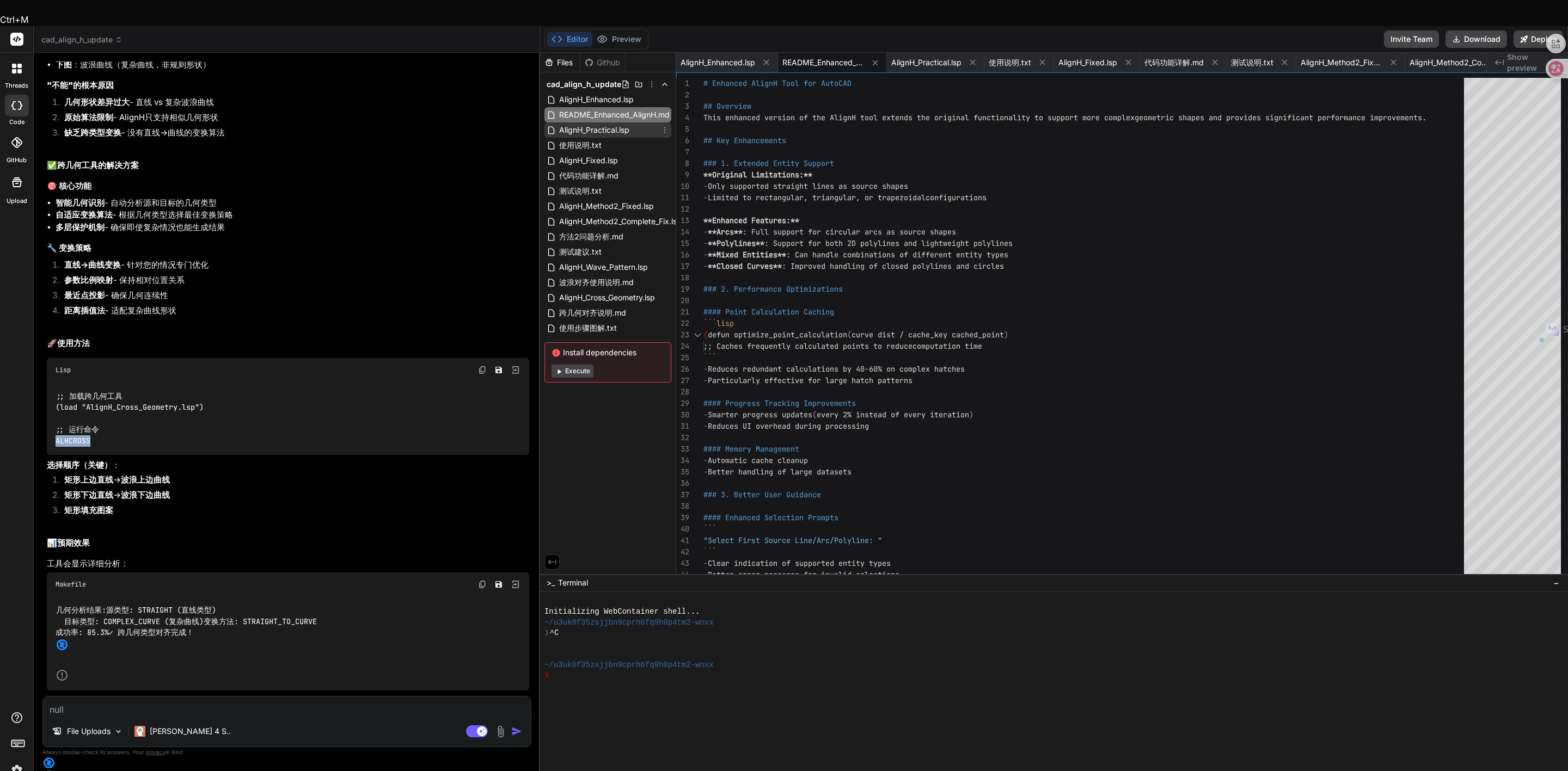
click at [603, 124] on span "AlignH_Practical.lsp" at bounding box center [594, 131] width 72 height 13
type textarea "(princ "\nAlignH增强版已加载。输入 ALH2 开始使用。") (princ)"
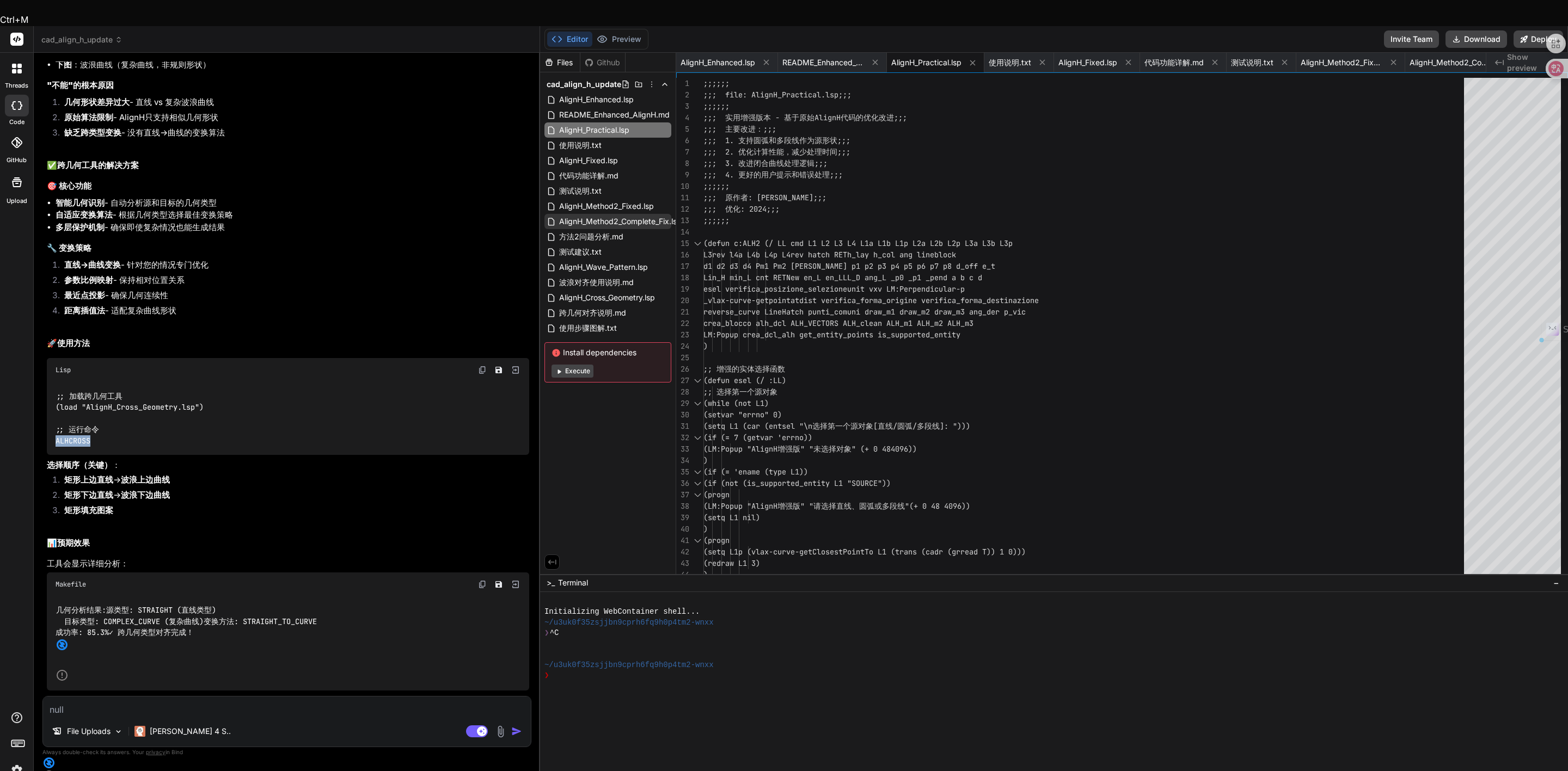
click at [601, 215] on span "AlignH_Method2_Complete_Fix.lsp" at bounding box center [620, 222] width 125 height 13
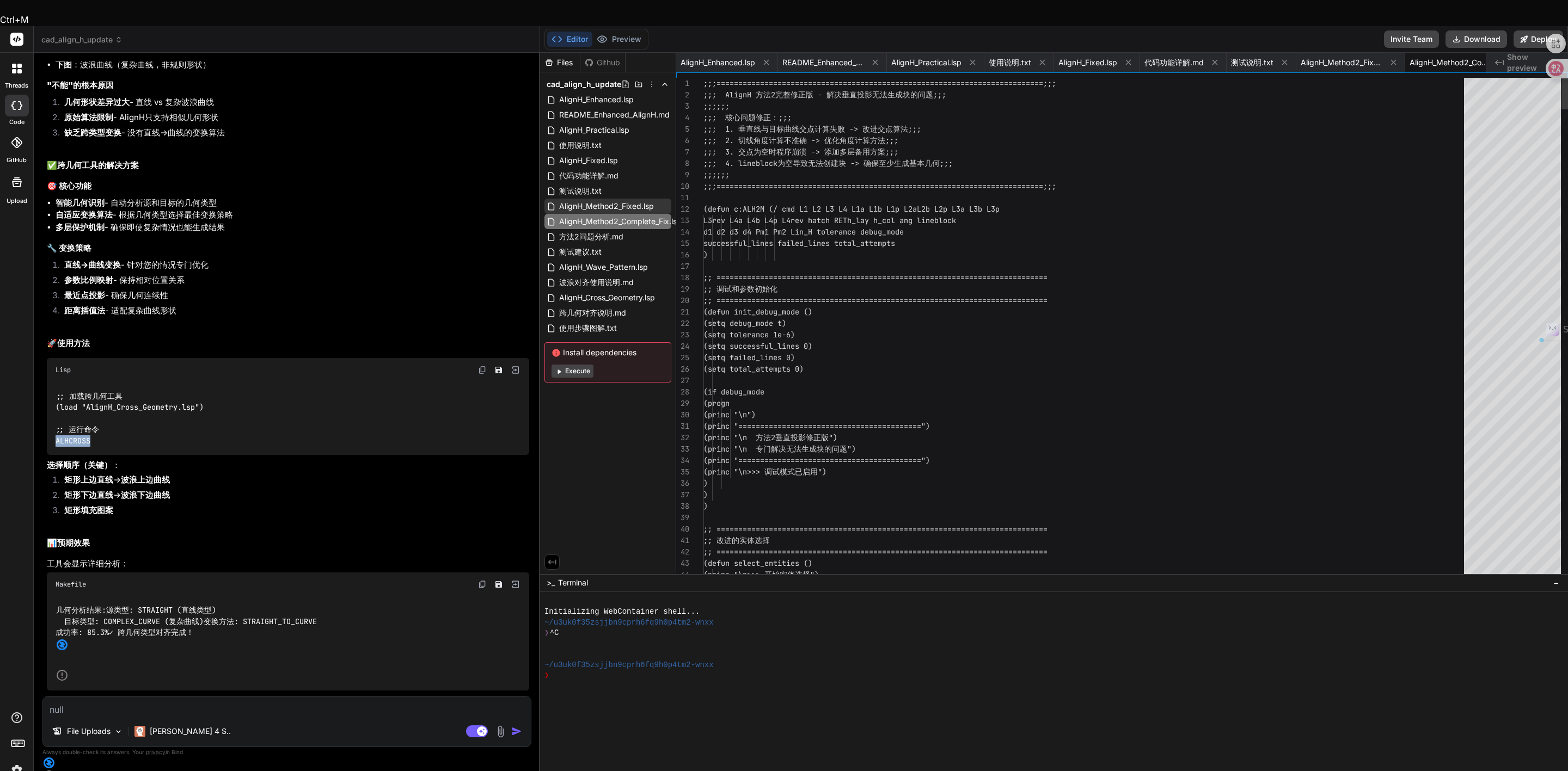
scroll to position [0, 33]
click at [605, 200] on span "AlignH_Method2_Fixed.lsp" at bounding box center [606, 207] width 97 height 13
